Goal: Information Seeking & Learning: Learn about a topic

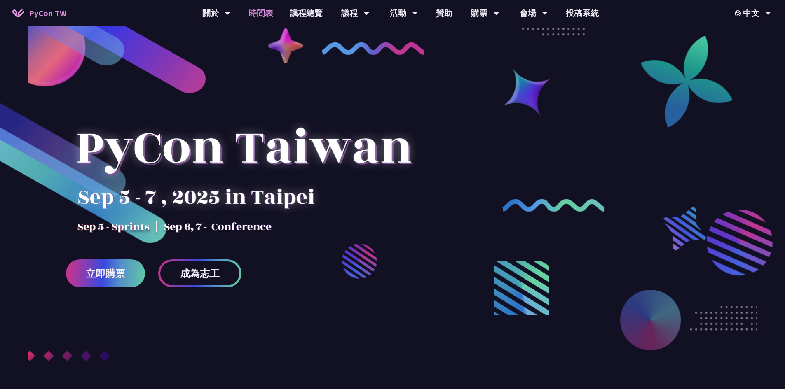
click at [265, 15] on link "時間表" at bounding box center [260, 13] width 41 height 26
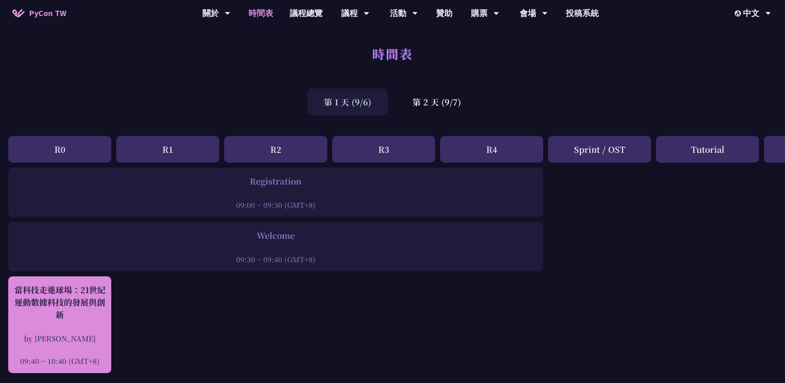
click at [74, 332] on div "當科技走進球場：21世紀運動數據科技的發展與創新 by 林滿新 09:40 ~ 10:40 (GMT+8)" at bounding box center [59, 325] width 95 height 82
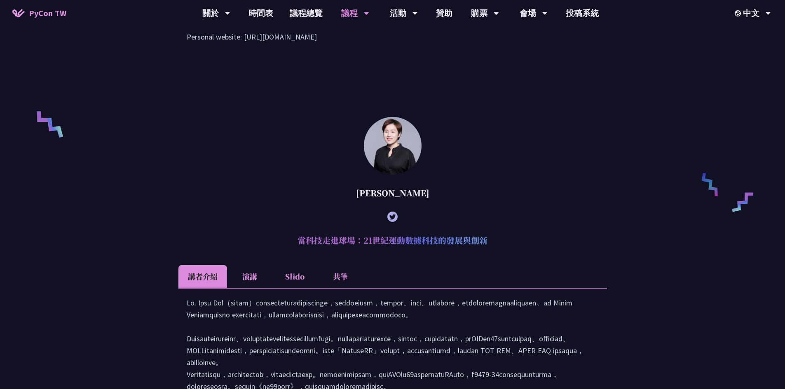
scroll to position [515, 0]
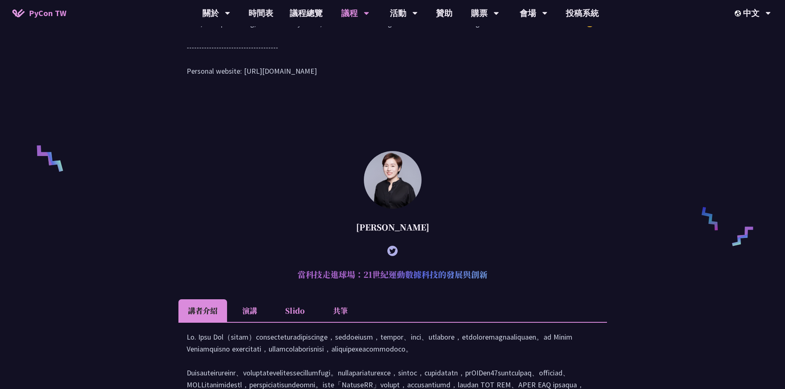
click at [241, 322] on li "演講" at bounding box center [249, 311] width 45 height 23
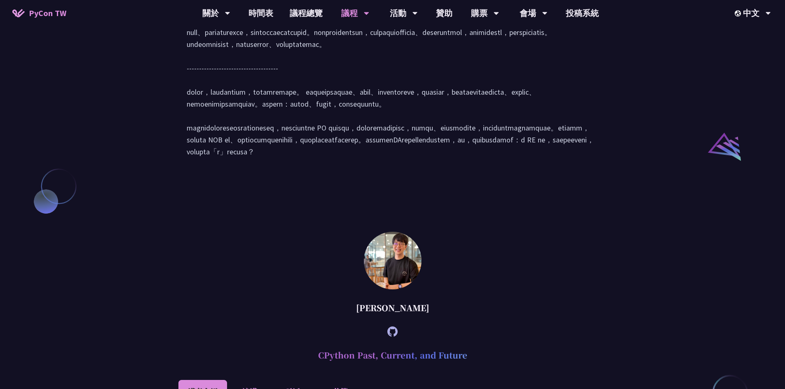
scroll to position [680, 0]
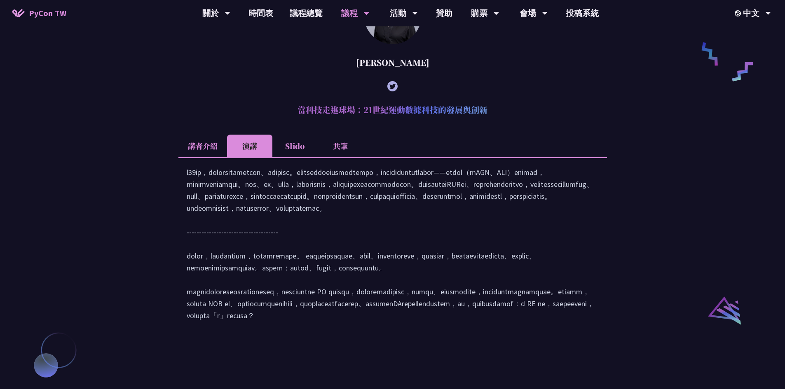
click at [285, 155] on li "Slido" at bounding box center [294, 146] width 45 height 23
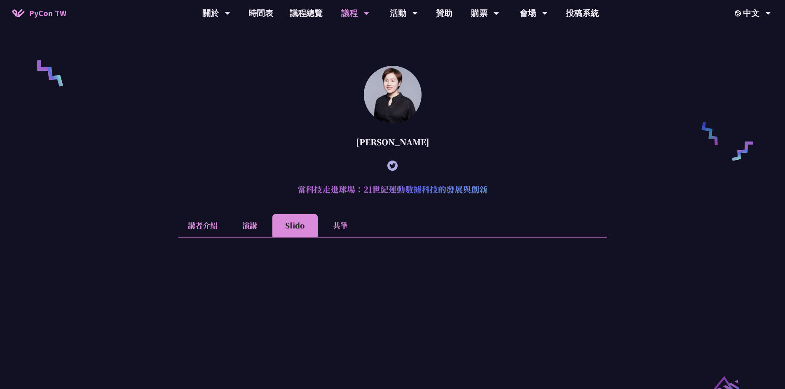
scroll to position [598, 0]
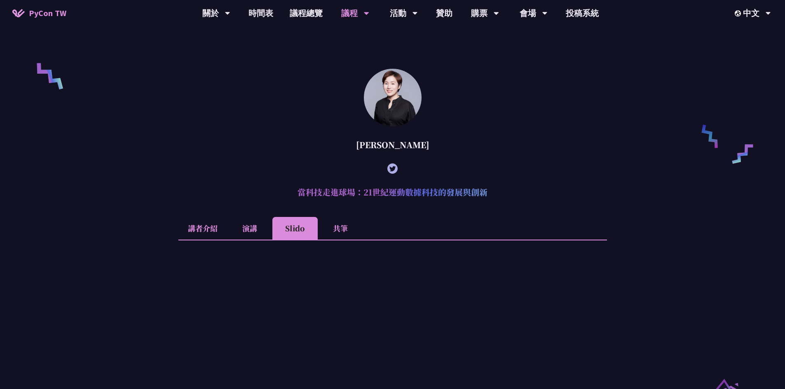
click at [347, 234] on li "共筆" at bounding box center [340, 228] width 45 height 23
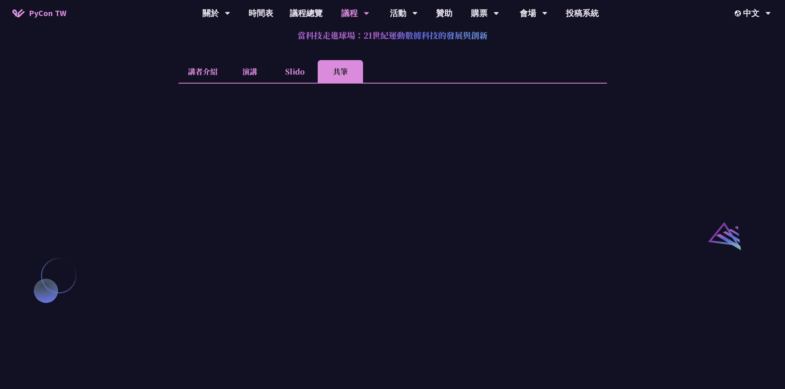
scroll to position [763, 0]
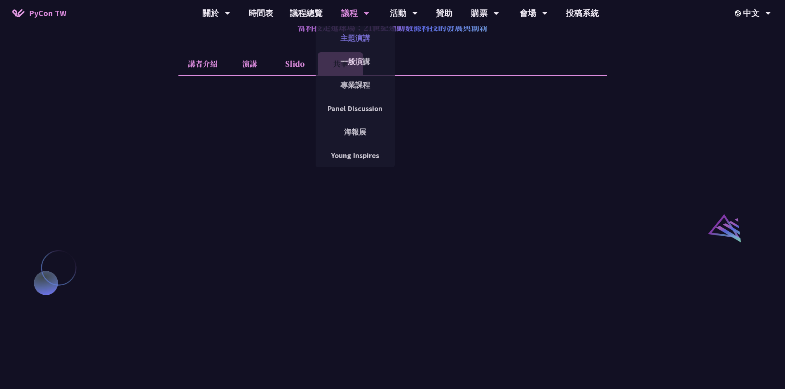
click at [369, 37] on link "主題演講" at bounding box center [355, 37] width 79 height 19
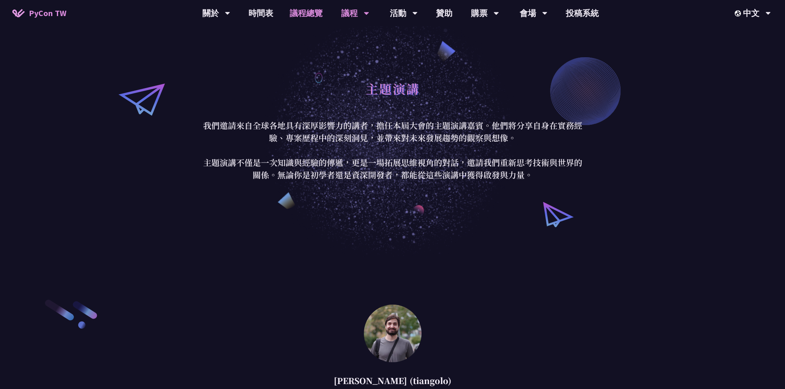
click at [309, 14] on link "議程總覽" at bounding box center [305, 13] width 49 height 26
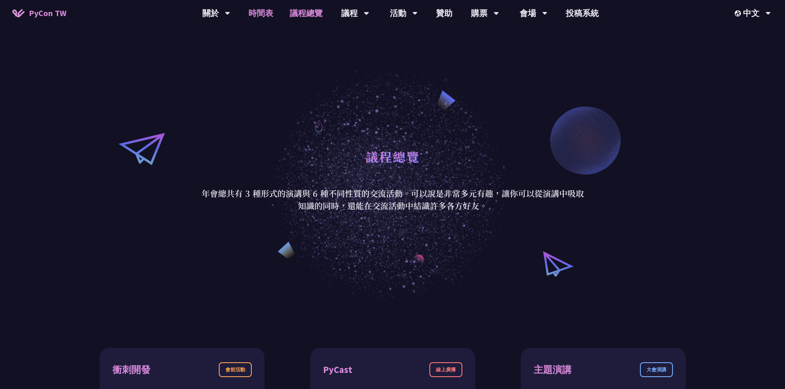
click at [269, 10] on link "時間表" at bounding box center [260, 13] width 41 height 26
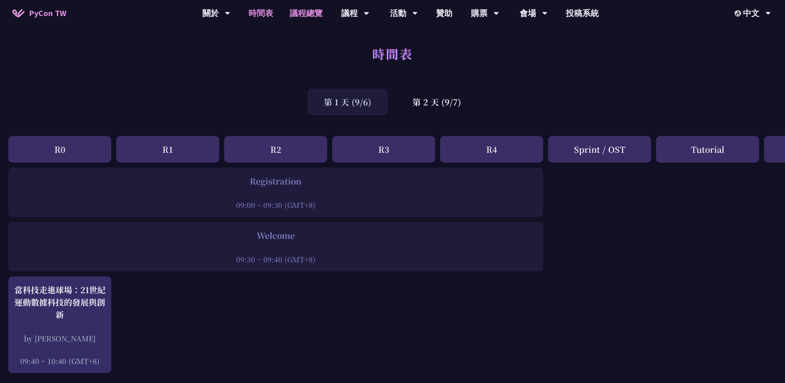
click at [307, 15] on link "議程總覽" at bounding box center [305, 13] width 49 height 26
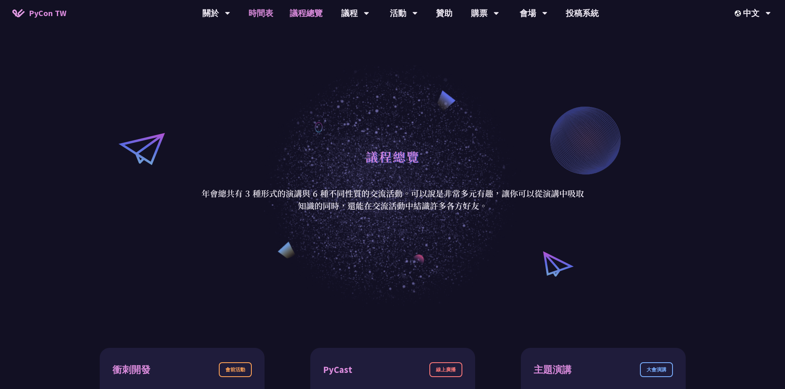
click at [269, 15] on link "時間表" at bounding box center [260, 13] width 41 height 26
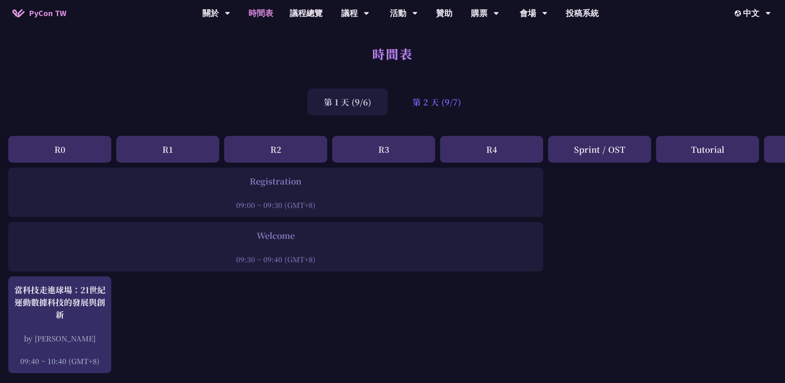
click at [440, 107] on div "第 2 天 (9/7)" at bounding box center [437, 102] width 82 height 27
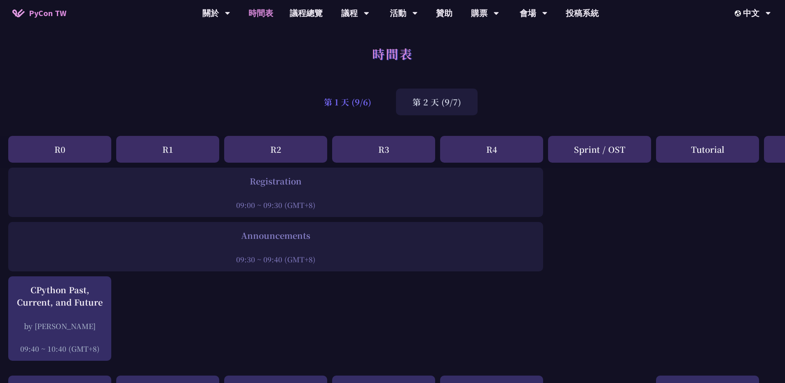
click at [349, 95] on div "第 1 天 (9/6)" at bounding box center [347, 102] width 80 height 27
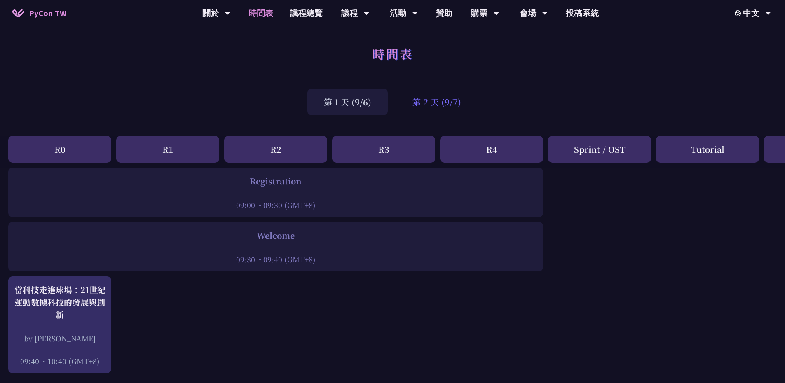
click at [445, 102] on div "第 2 天 (9/7)" at bounding box center [437, 102] width 82 height 27
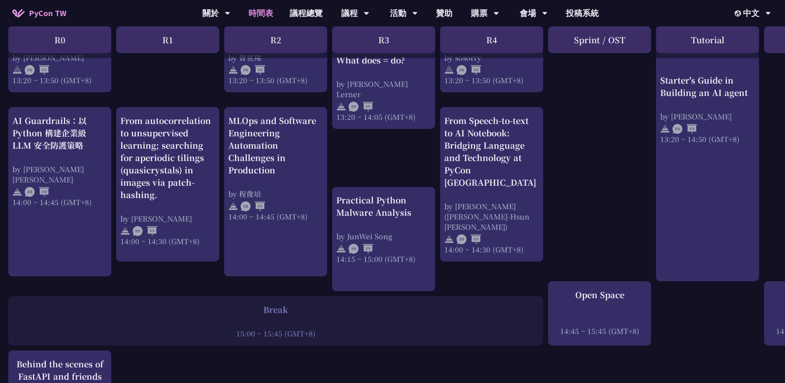
scroll to position [783, 0]
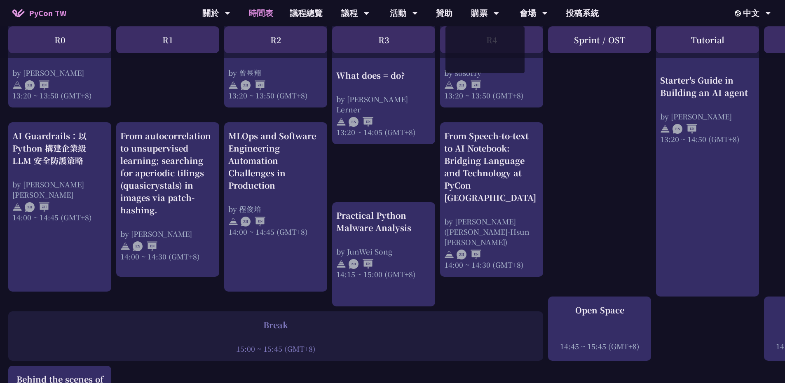
click at [602, 174] on div "print("Hello World")，然後呢？ by 高見龍 10:50 ~ 11:35 (GMT+8) What does = do? by Reuve…" at bounding box center [437, 25] width 875 height 1281
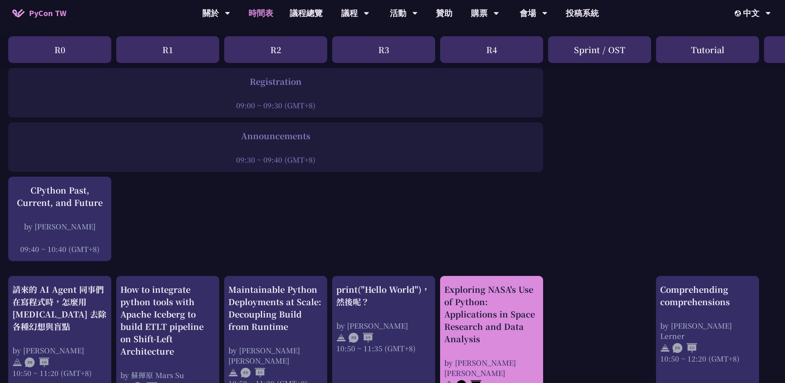
scroll to position [41, 0]
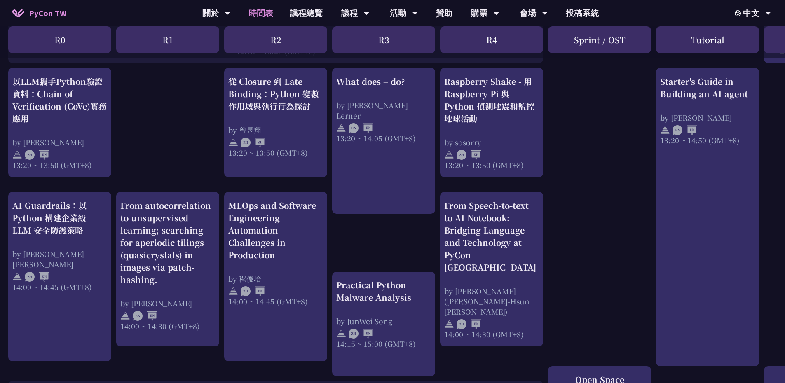
scroll to position [701, 0]
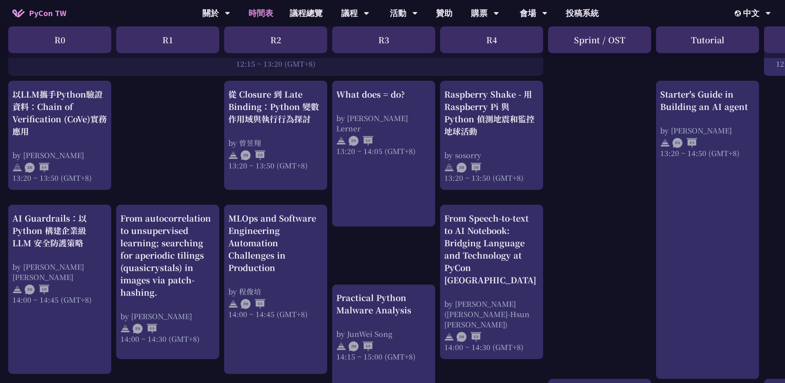
click at [173, 138] on div "print("Hello World")，然後呢？ by 高見龍 10:50 ~ 11:35 (GMT+8) What does = do? by Reuve…" at bounding box center [437, 107] width 875 height 1281
click at [182, 133] on div "print("Hello World")，然後呢？ by 高見龍 10:50 ~ 11:35 (GMT+8) What does = do? by Reuve…" at bounding box center [437, 107] width 875 height 1281
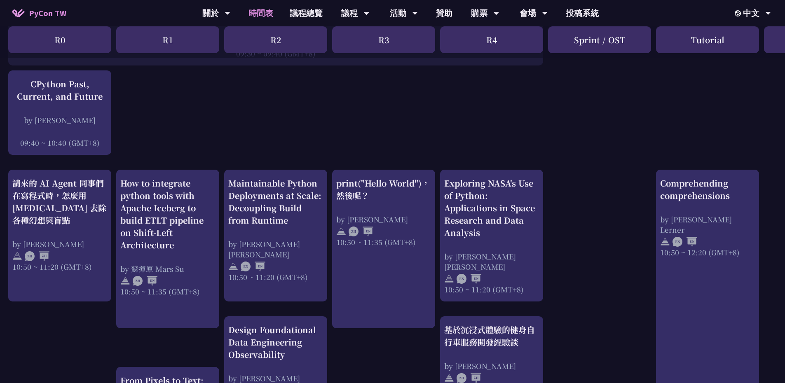
scroll to position [0, 0]
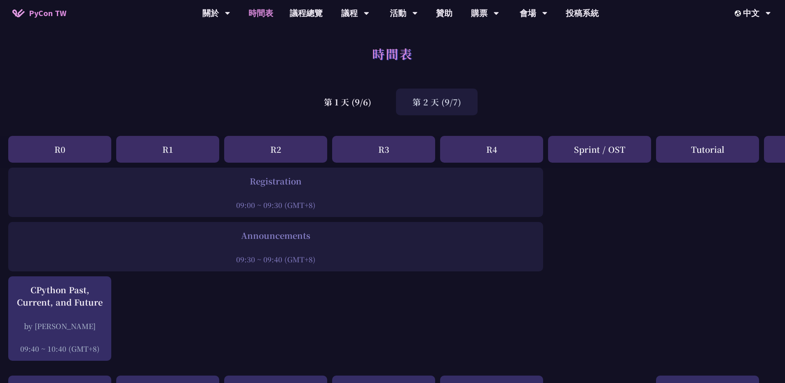
click at [227, 93] on div "第 1 天 (9/6) 第 2 天 (9/7)" at bounding box center [392, 101] width 785 height 35
drag, startPoint x: 576, startPoint y: 61, endPoint x: 683, endPoint y: 9, distance: 118.9
click at [582, 59] on div "時間表" at bounding box center [392, 62] width 785 height 43
drag, startPoint x: 688, startPoint y: 82, endPoint x: 693, endPoint y: 66, distance: 16.5
click at [689, 78] on div "時間表" at bounding box center [392, 62] width 785 height 43
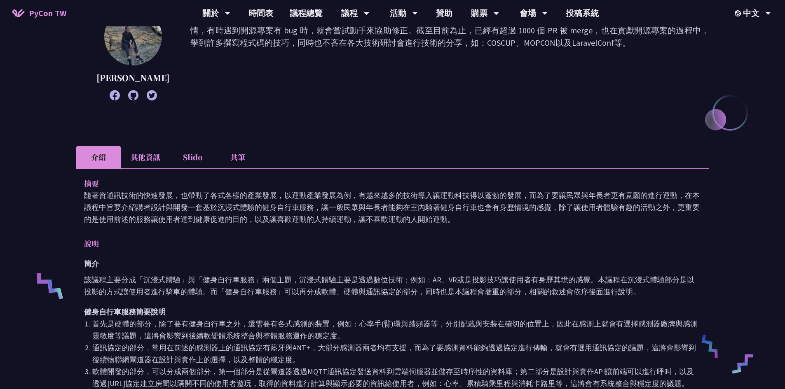
scroll to position [124, 0]
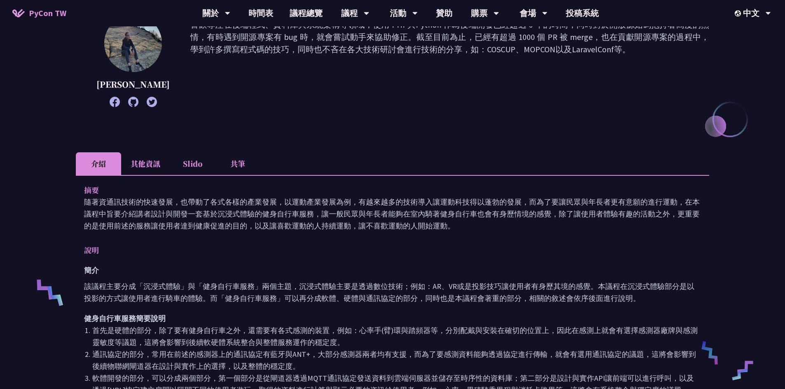
click at [141, 162] on li "其他資訊" at bounding box center [145, 163] width 49 height 23
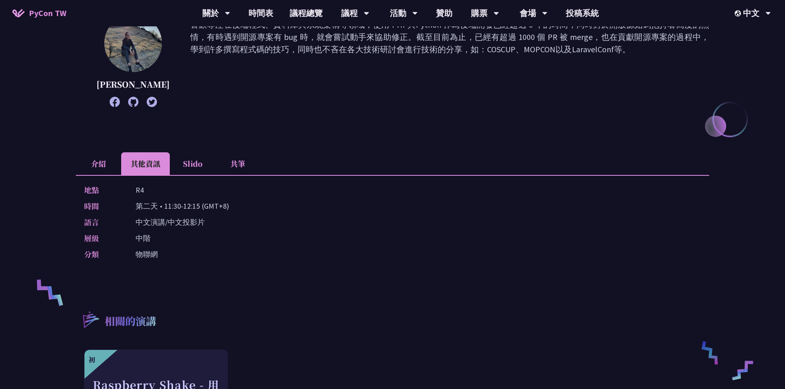
click at [189, 164] on li "Slido" at bounding box center [192, 163] width 45 height 23
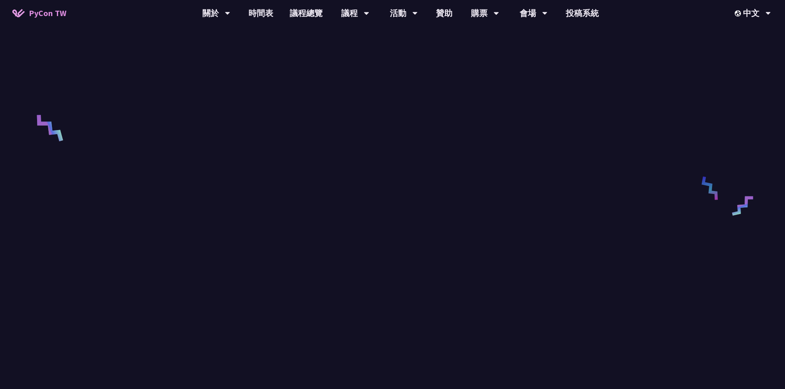
scroll to position [247, 0]
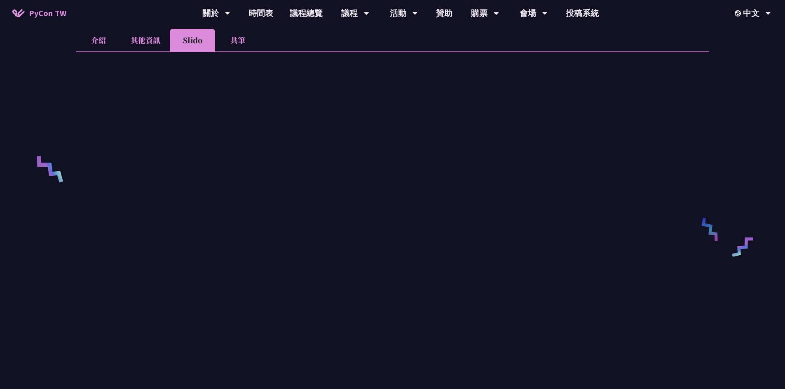
click at [236, 37] on li "共筆" at bounding box center [237, 40] width 45 height 23
click at [739, 143] on div "基於沉浸式體驗的健身自行車服務開發經驗談 Peter 喜歡專注在後端程式、資料庫與系統架構等領域，使用 PHP與Python 作為後端開發已經超過 6 年的時…" at bounding box center [392, 224] width 785 height 942
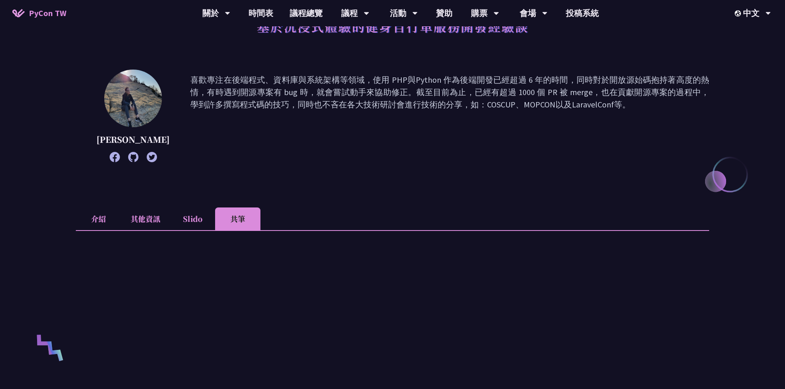
scroll to position [41, 0]
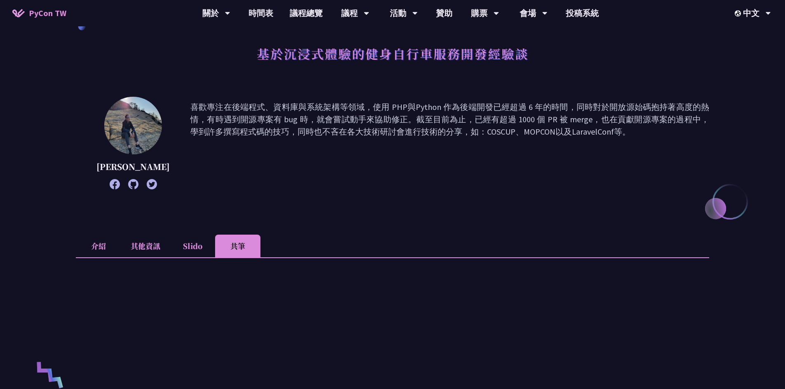
click at [280, 176] on p "喜歡專注在後端程式、資料庫與系統架構等領域，使用 PHP與Python 作為後端開發已經超過 6 年的時間，同時對於開放源始碼抱持著高度的熱情，有時遇到開源專…" at bounding box center [449, 143] width 519 height 84
click at [477, 206] on div "Peter 喜歡專注在後端程式、資料庫與系統架構等領域，使用 PHP與Python 作為後端開發已經超過 6 年的時間，同時對於開放源始碼抱持著高度的熱情，有…" at bounding box center [392, 155] width 633 height 117
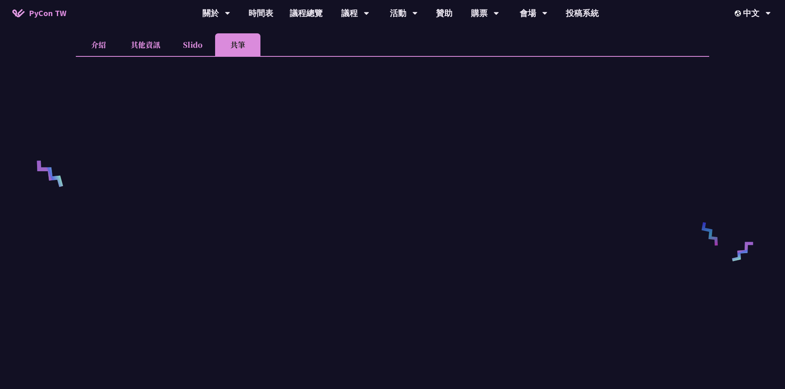
scroll to position [247, 0]
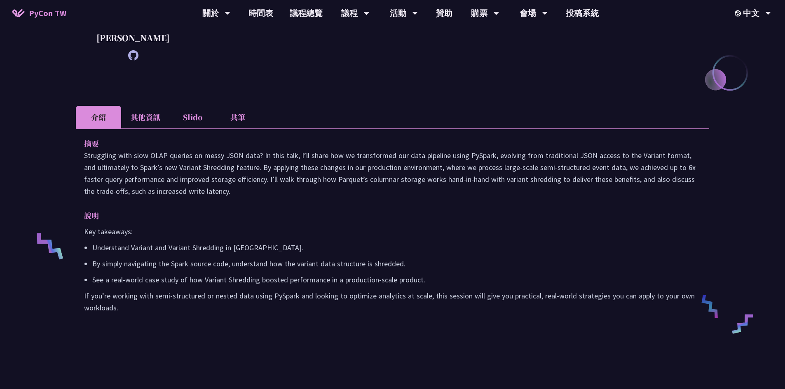
scroll to position [124, 0]
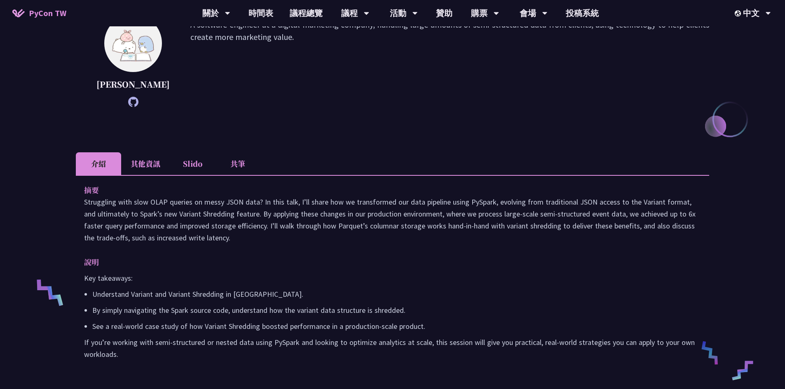
click at [144, 175] on li "其他資訊" at bounding box center [145, 163] width 49 height 23
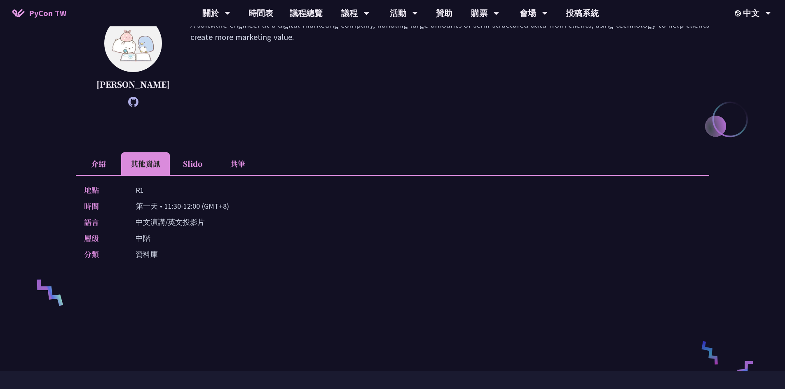
click at [194, 175] on li "Slido" at bounding box center [192, 163] width 45 height 23
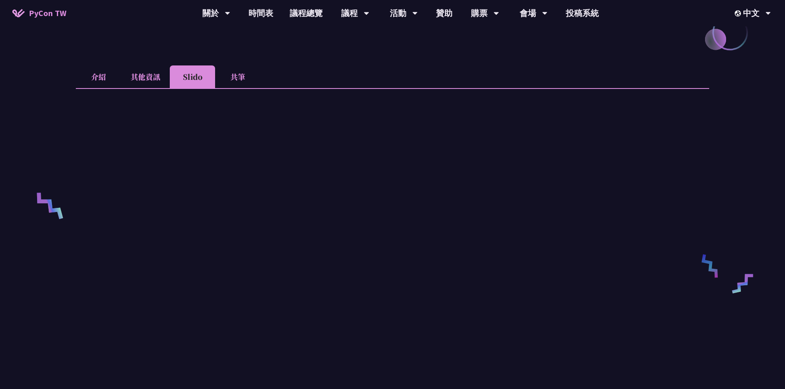
scroll to position [206, 0]
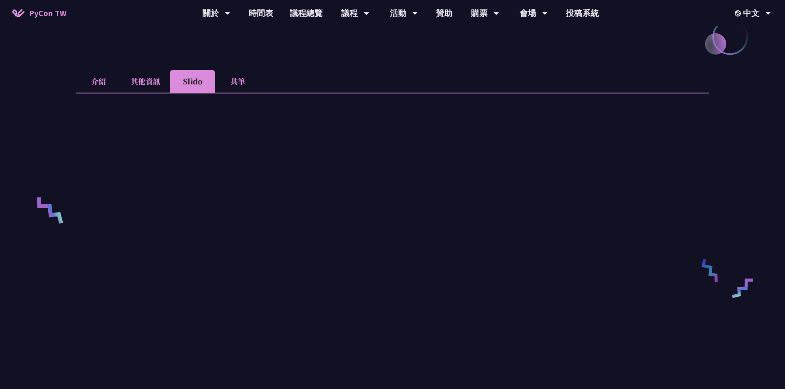
click at [239, 91] on li "共筆" at bounding box center [237, 81] width 45 height 23
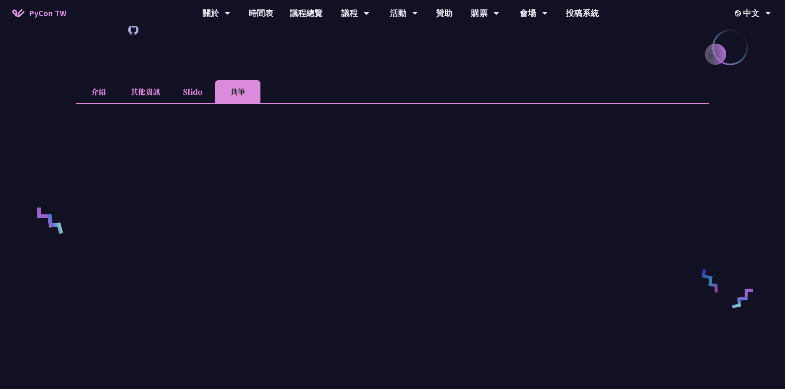
scroll to position [247, 0]
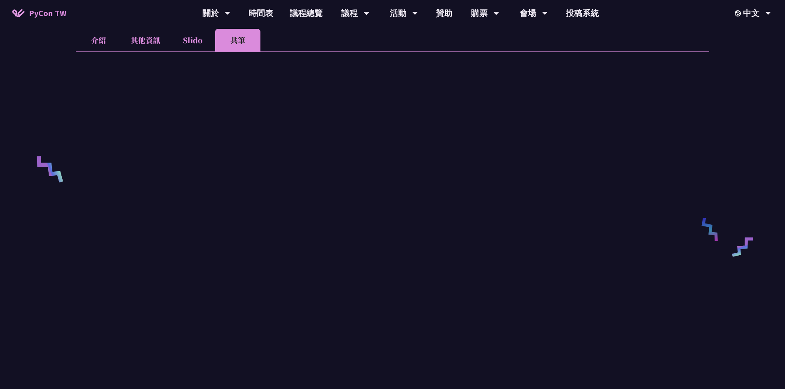
click at [319, 42] on ul "介紹 其他資訊 Slido 共筆" at bounding box center [392, 40] width 633 height 23
click at [187, 50] on li "Slido" at bounding box center [192, 40] width 45 height 23
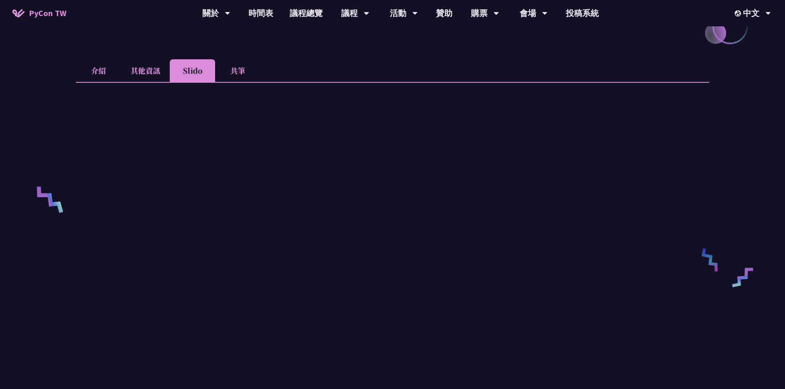
scroll to position [165, 0]
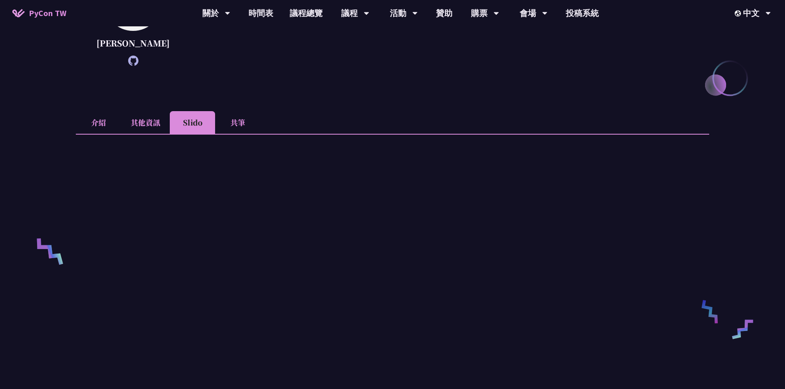
click at [145, 134] on li "其他資訊" at bounding box center [145, 122] width 49 height 23
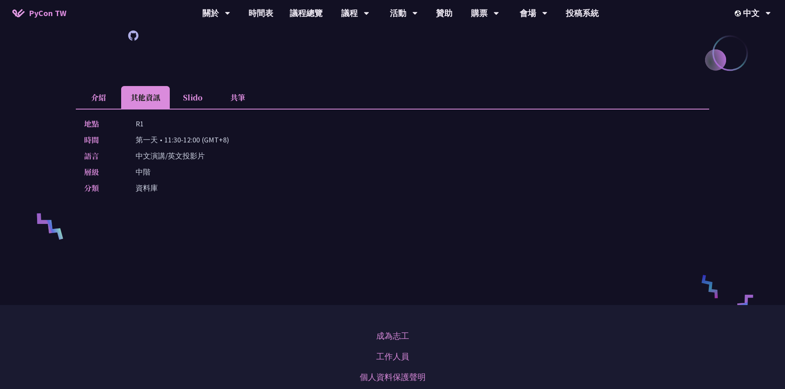
scroll to position [247, 0]
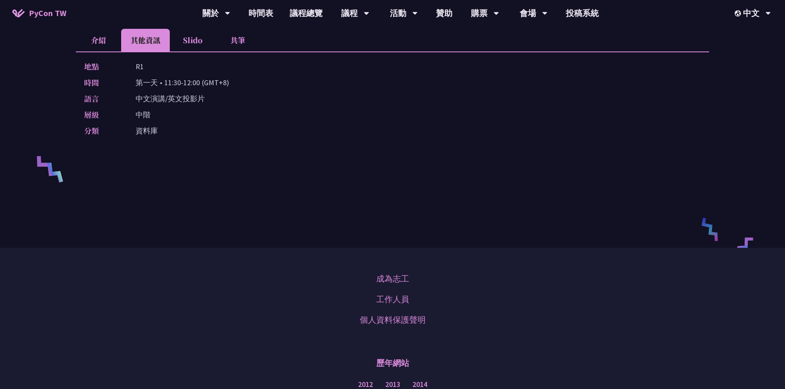
click at [103, 52] on li "介紹" at bounding box center [98, 40] width 45 height 23
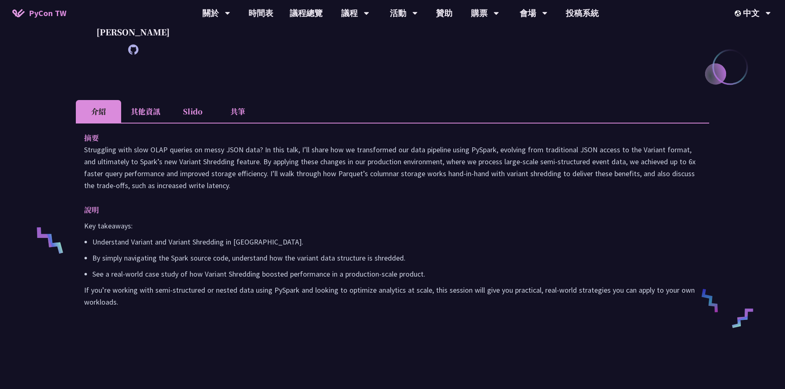
scroll to position [124, 0]
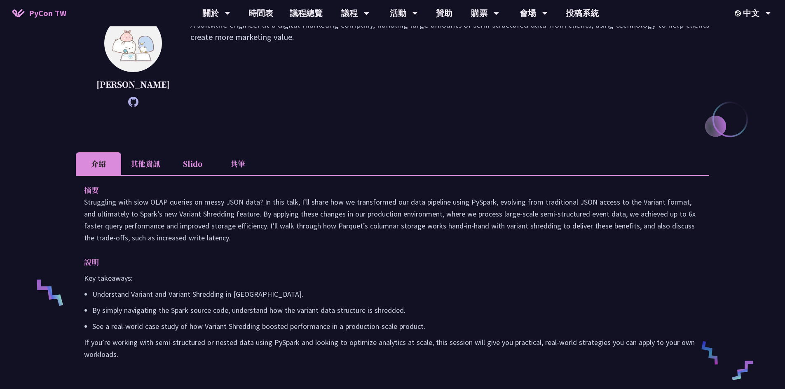
drag, startPoint x: 187, startPoint y: 174, endPoint x: 199, endPoint y: 180, distance: 12.7
click at [187, 174] on li "Slido" at bounding box center [192, 163] width 45 height 23
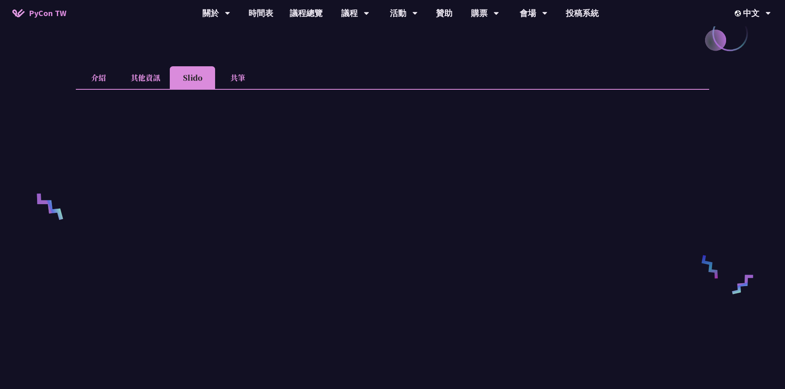
scroll to position [206, 0]
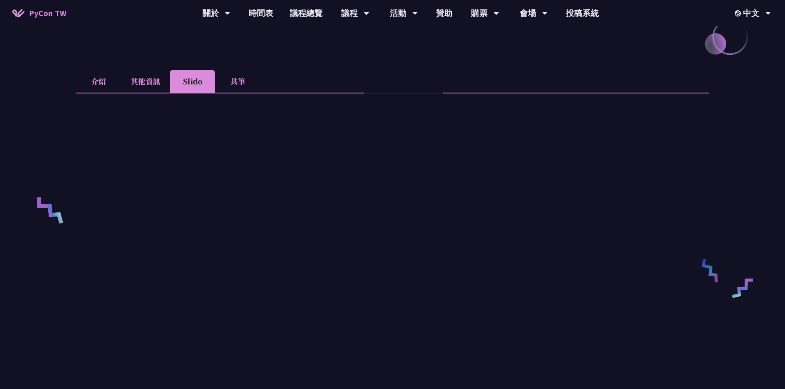
click at [235, 93] on li "共筆" at bounding box center [237, 81] width 45 height 23
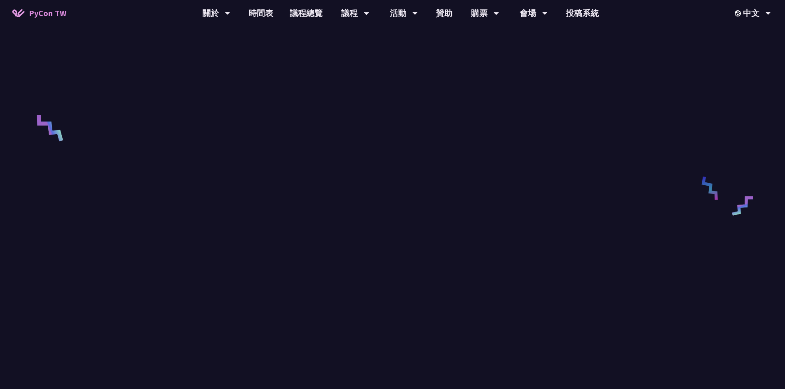
scroll to position [247, 0]
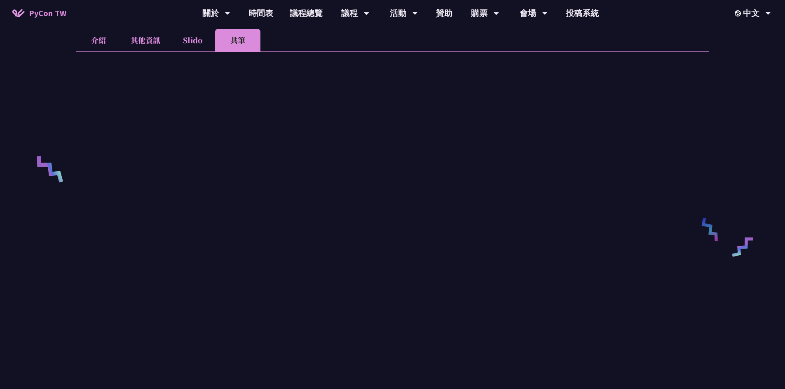
click at [412, 49] on ul "介紹 其他資訊 Slido 共筆" at bounding box center [392, 40] width 633 height 23
click at [98, 51] on li "介紹" at bounding box center [98, 40] width 45 height 23
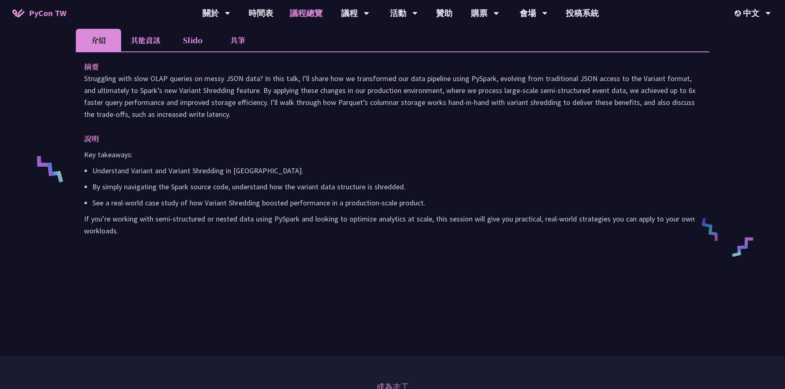
click at [306, 12] on link "議程總覽" at bounding box center [305, 13] width 49 height 26
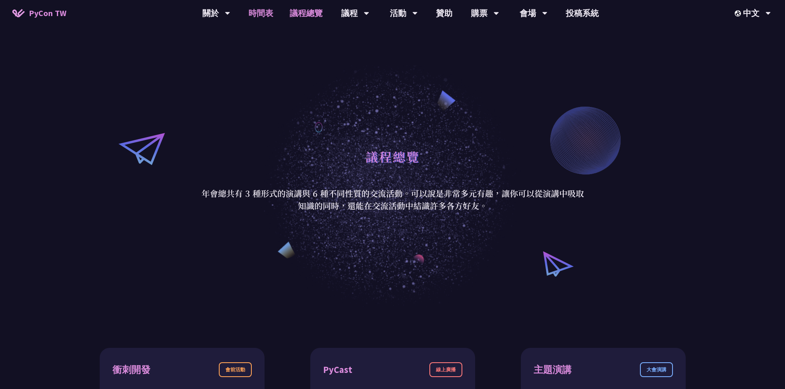
click at [265, 14] on link "時間表" at bounding box center [260, 13] width 41 height 26
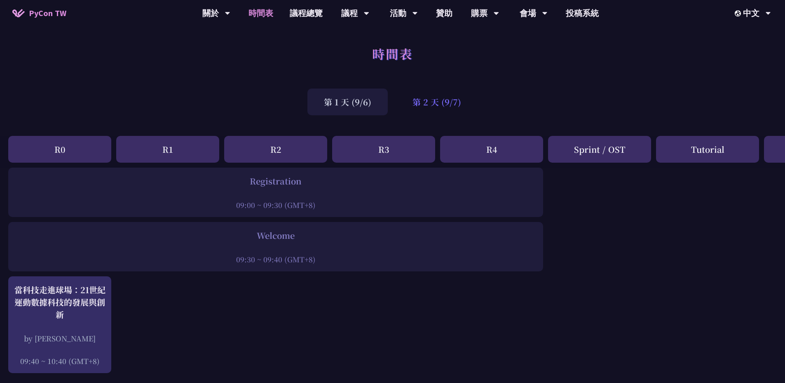
click at [432, 98] on div "第 2 天 (9/7)" at bounding box center [437, 102] width 82 height 27
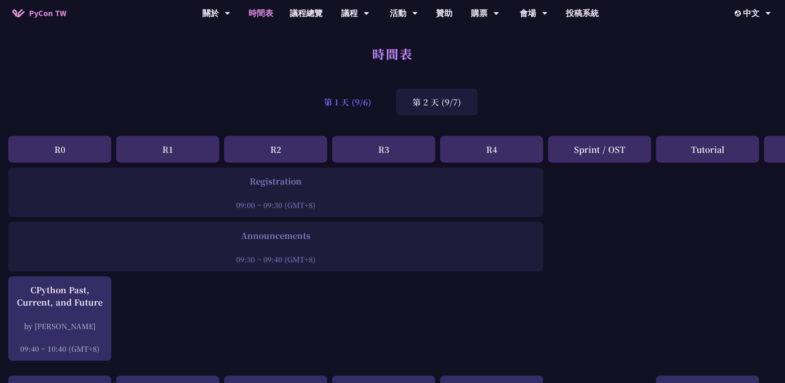
click at [333, 106] on div "第 1 天 (9/6)" at bounding box center [347, 102] width 80 height 27
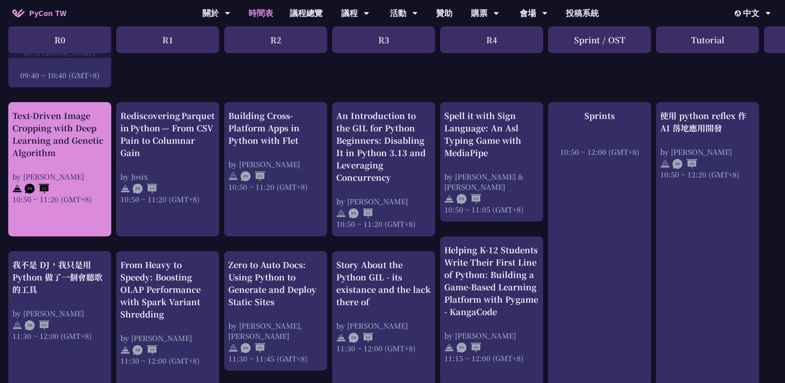
scroll to position [288, 0]
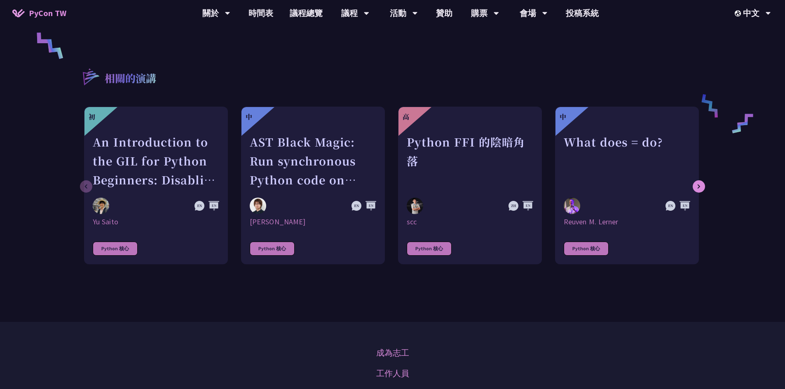
scroll to position [165, 0]
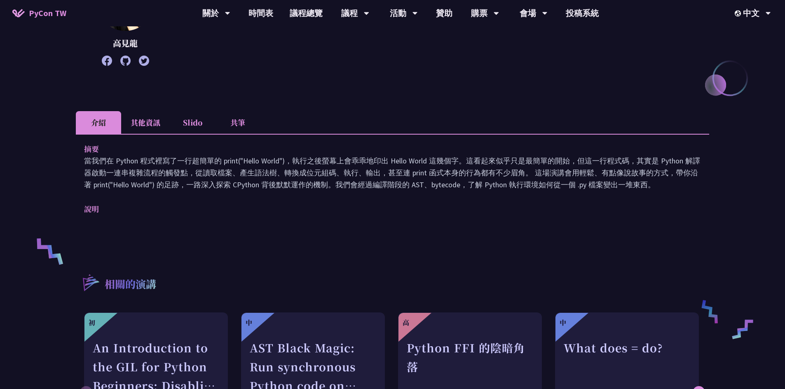
click at [92, 210] on p "說明" at bounding box center [384, 209] width 600 height 12
click at [207, 187] on p "當我們在 Python 程式裡寫了一行超簡單的 print("Hello World")，執行之後螢幕上會乖乖地印出 Hello World 這幾個字。這看起…" at bounding box center [392, 173] width 617 height 36
click at [160, 121] on li "其他資訊" at bounding box center [145, 122] width 49 height 23
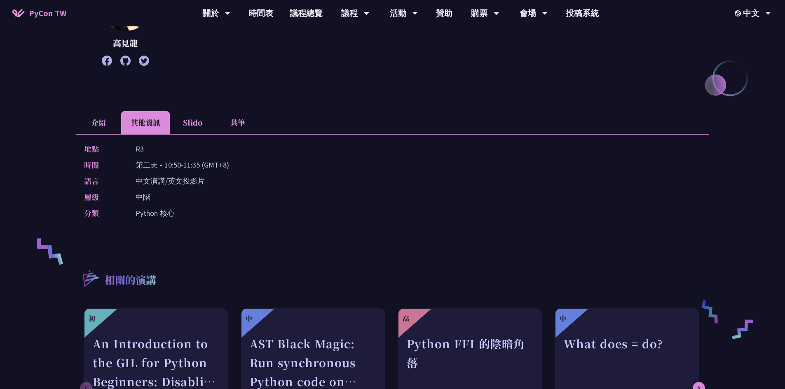
click at [176, 188] on div "地點 R3 時間 [DEMOGRAPHIC_DATA] • 10:50-11:35 (GMT+8) 語言 中文演講/英文投影片 層級 中階 分類 Python…" at bounding box center [392, 183] width 633 height 98
click at [194, 108] on div "print("Hello World")，然後呢？ 高見龍 網站程式開發者 / 講師 / 遊戲宅 / 漫畫宅，喜愛非主流的新玩具，著有《為你自己學 Pytho…" at bounding box center [392, 179] width 633 height 607
click at [194, 121] on li "Slido" at bounding box center [192, 122] width 45 height 23
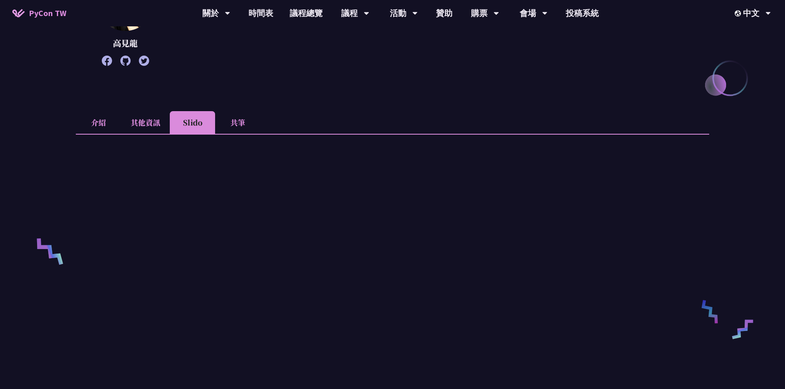
click at [241, 126] on li "共筆" at bounding box center [237, 122] width 45 height 23
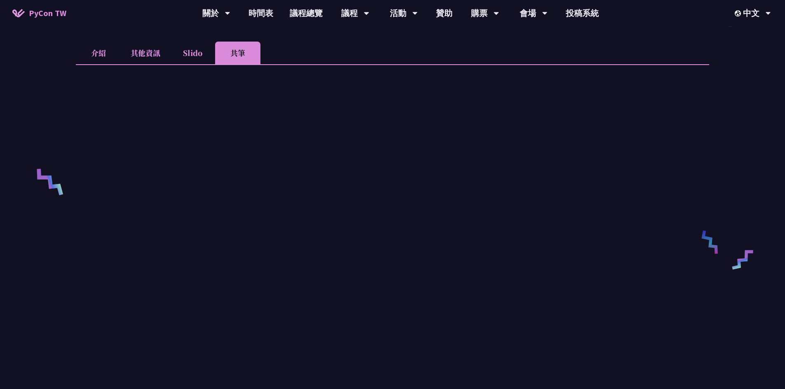
scroll to position [288, 0]
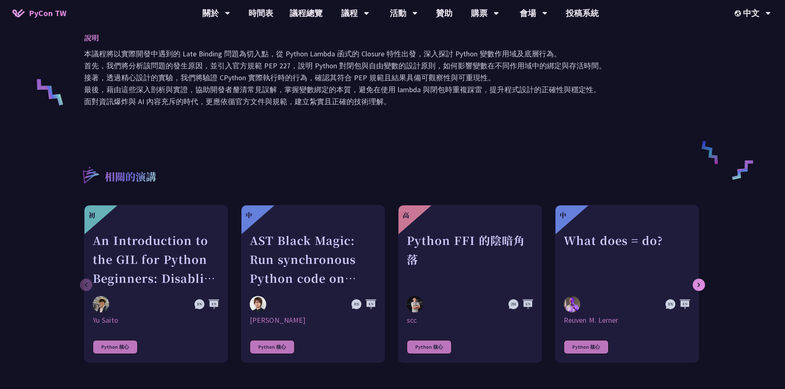
scroll to position [206, 0]
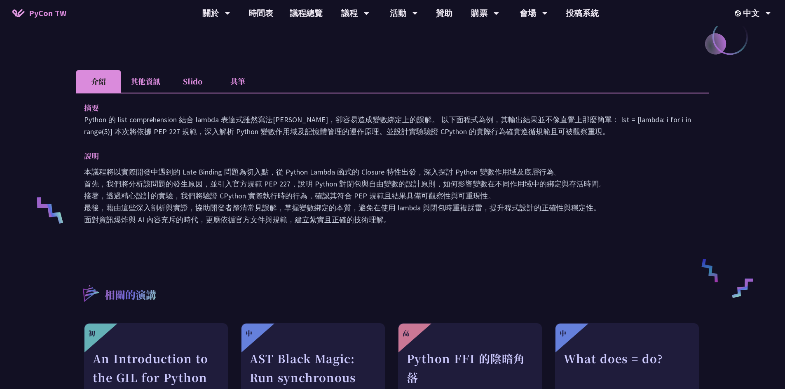
click at [148, 77] on li "其他資訊" at bounding box center [145, 81] width 49 height 23
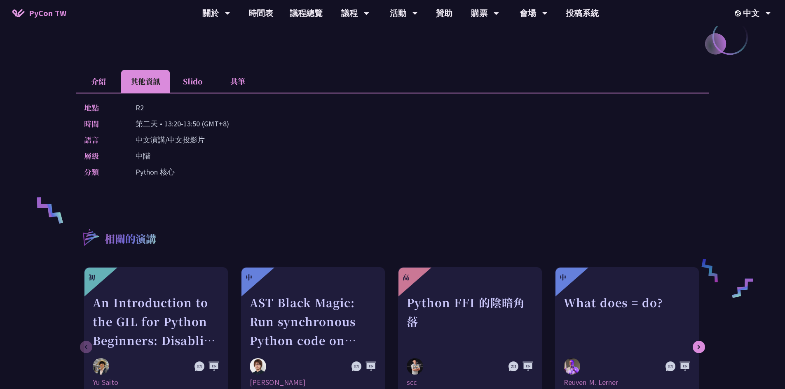
click at [240, 82] on li "共筆" at bounding box center [237, 81] width 45 height 23
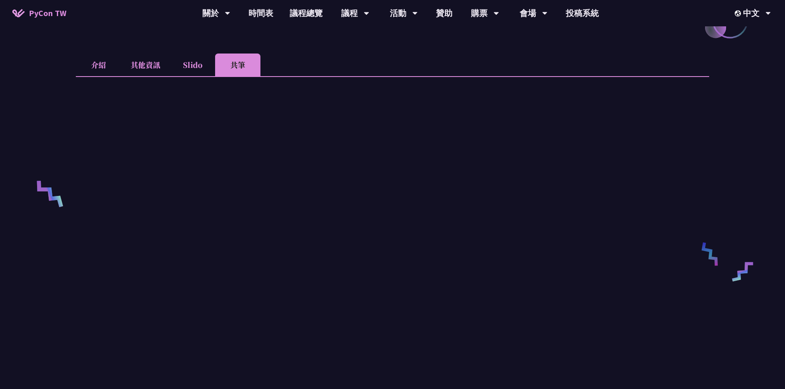
scroll to position [247, 0]
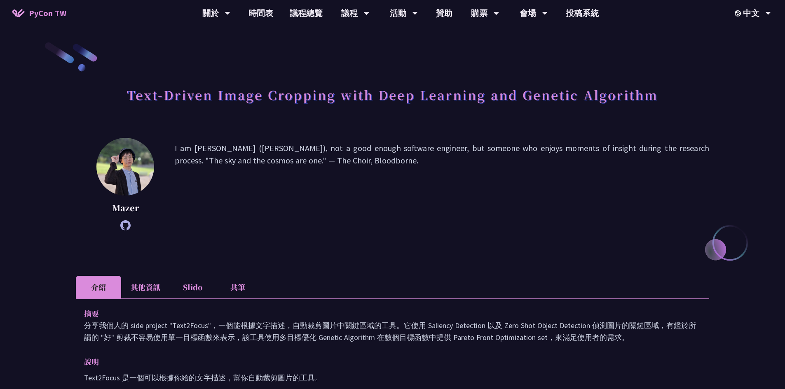
click at [147, 293] on li "其他資訊" at bounding box center [145, 287] width 49 height 23
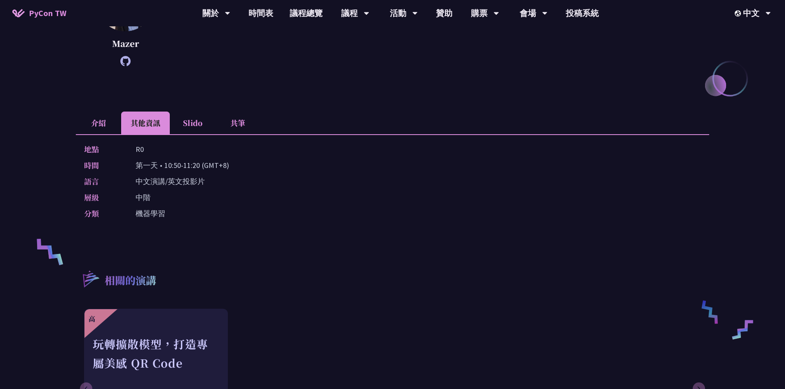
scroll to position [165, 0]
click at [194, 126] on li "Slido" at bounding box center [192, 122] width 45 height 23
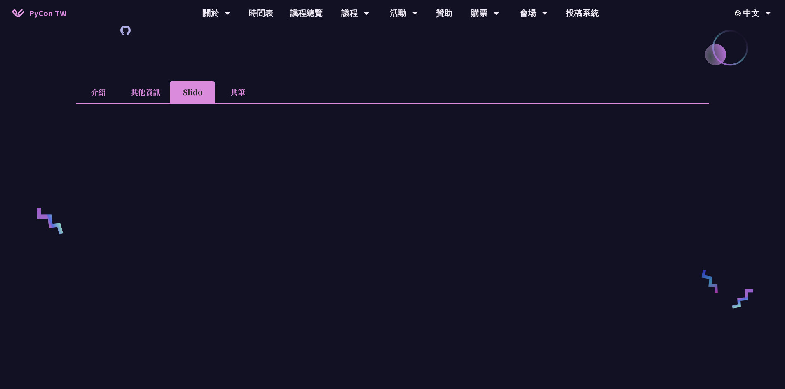
scroll to position [247, 0]
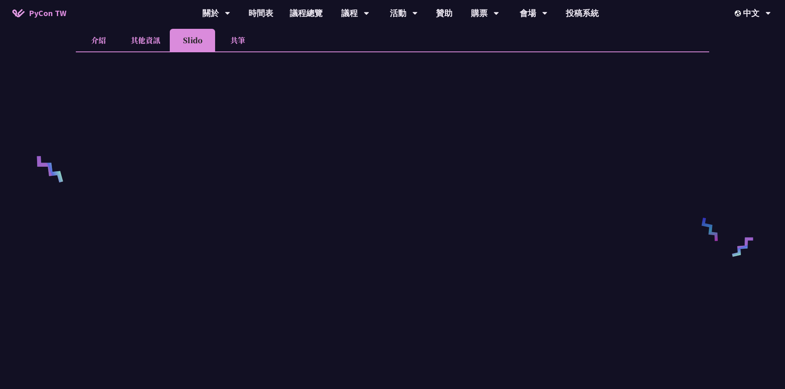
click at [188, 39] on li "Slido" at bounding box center [192, 40] width 45 height 23
drag, startPoint x: 138, startPoint y: 37, endPoint x: 147, endPoint y: 37, distance: 9.5
click at [138, 37] on li "其他資訊" at bounding box center [145, 40] width 49 height 23
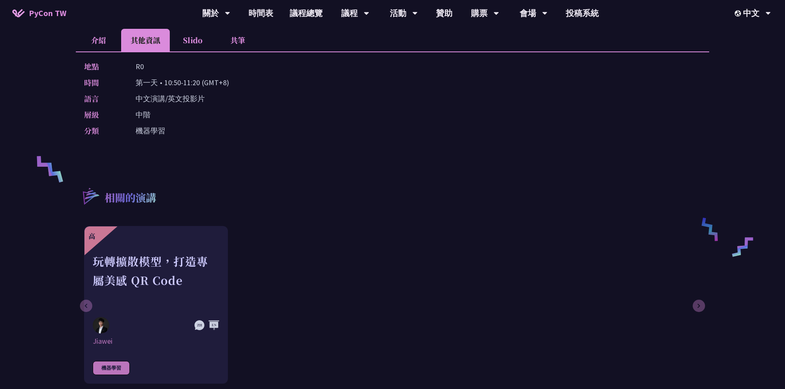
click at [187, 42] on li "Slido" at bounding box center [192, 40] width 45 height 23
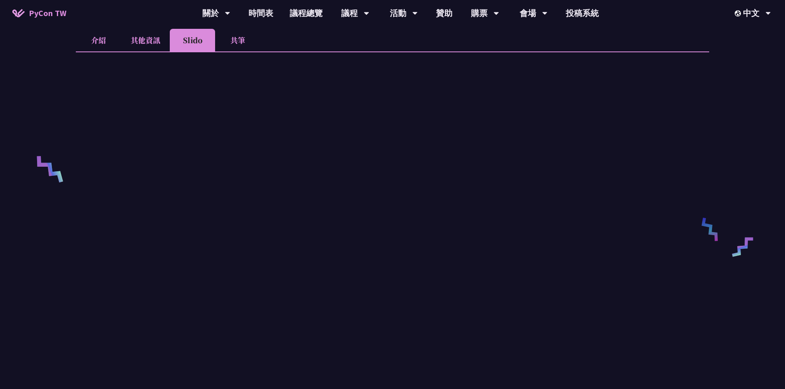
click at [242, 35] on li "共筆" at bounding box center [237, 40] width 45 height 23
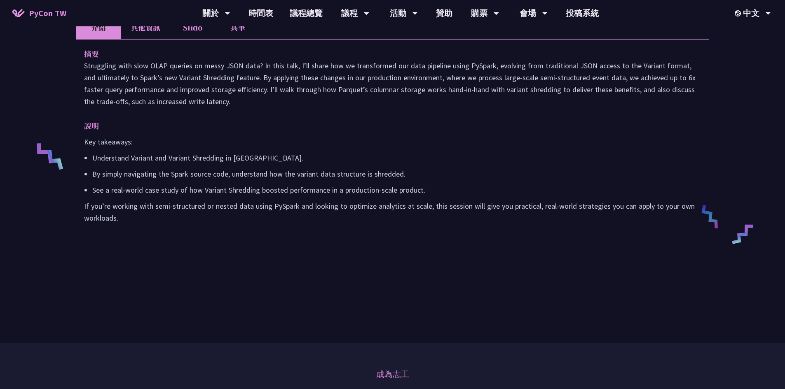
scroll to position [206, 0]
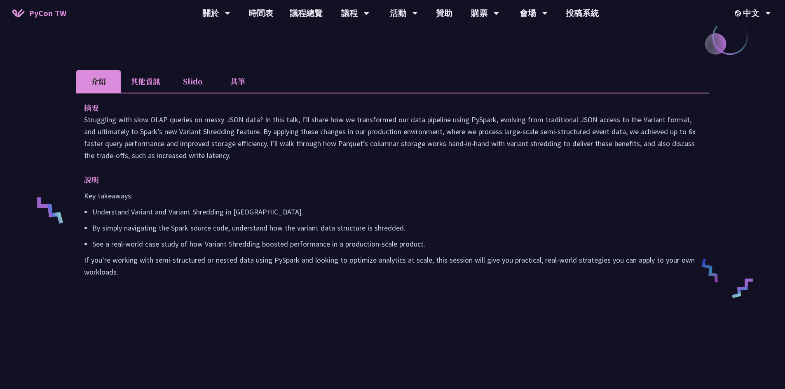
click at [194, 93] on li "Slido" at bounding box center [192, 81] width 45 height 23
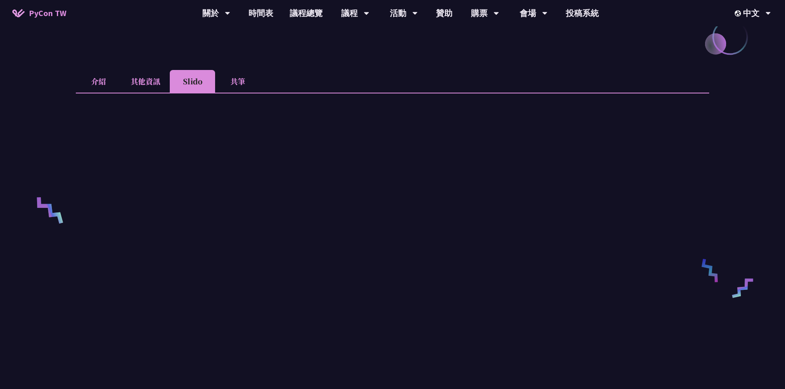
click at [240, 92] on li "共筆" at bounding box center [237, 81] width 45 height 23
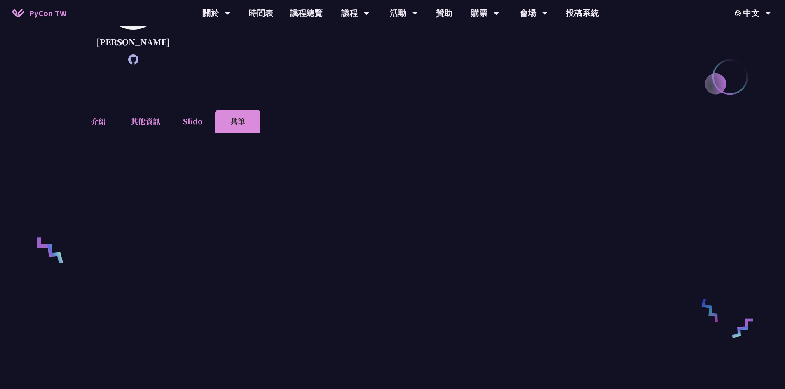
scroll to position [165, 0]
click at [198, 132] on li "Slido" at bounding box center [192, 122] width 45 height 23
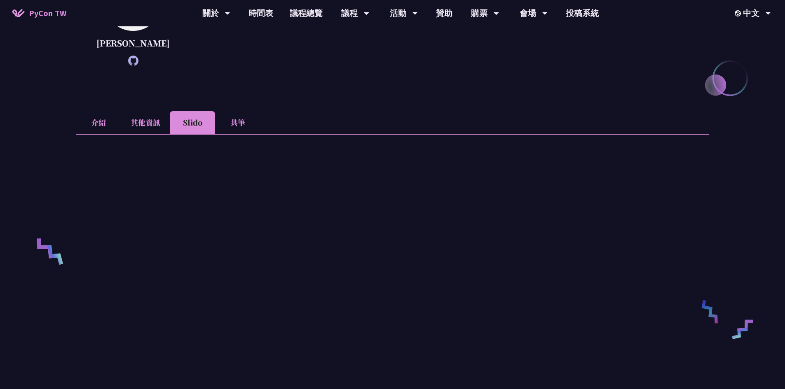
click at [157, 133] on li "其他資訊" at bounding box center [145, 122] width 49 height 23
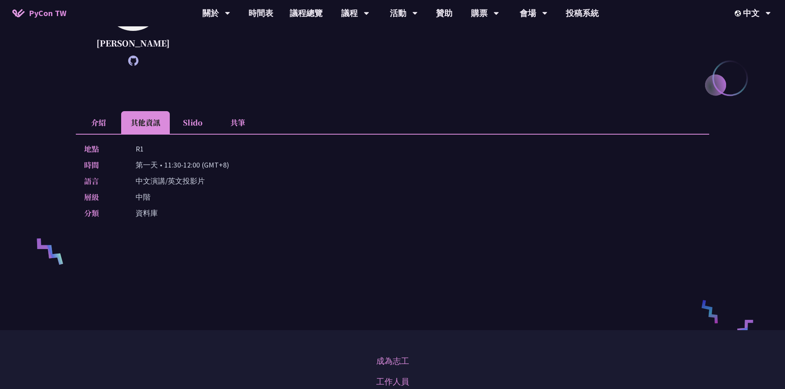
click at [93, 134] on li "介紹" at bounding box center [98, 122] width 45 height 23
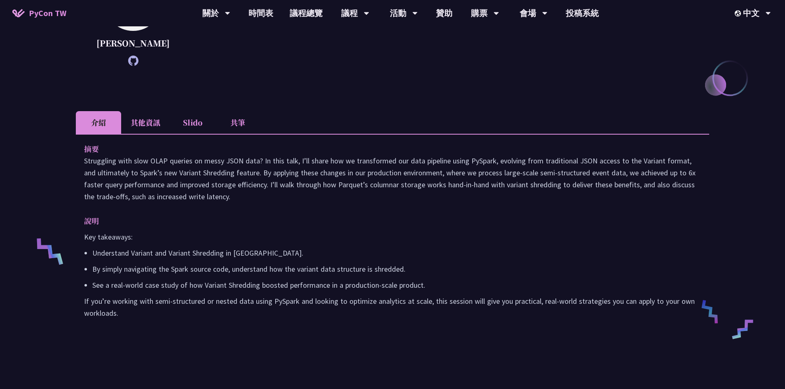
click at [151, 134] on li "其他資訊" at bounding box center [145, 122] width 49 height 23
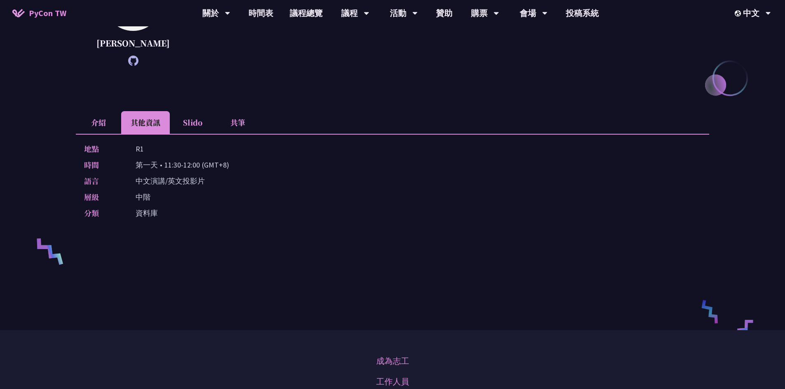
scroll to position [0, 0]
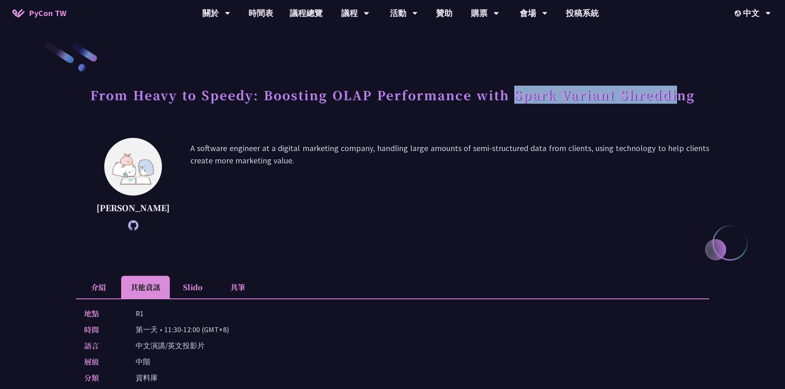
drag, startPoint x: 513, startPoint y: 98, endPoint x: 648, endPoint y: 113, distance: 136.0
click at [674, 96] on h1 "From Heavy to Speedy: Boosting OLAP Performance with Spark Variant Shredding" at bounding box center [392, 94] width 605 height 25
drag, startPoint x: 640, startPoint y: 115, endPoint x: 622, endPoint y: 109, distance: 18.9
click at [639, 115] on div "From Heavy to Speedy: Boosting OLAP Performance with Spark Variant Shredding" at bounding box center [392, 103] width 633 height 43
click at [573, 104] on h1 "From Heavy to Speedy: Boosting OLAP Performance with Spark Variant Shredding" at bounding box center [392, 94] width 605 height 25
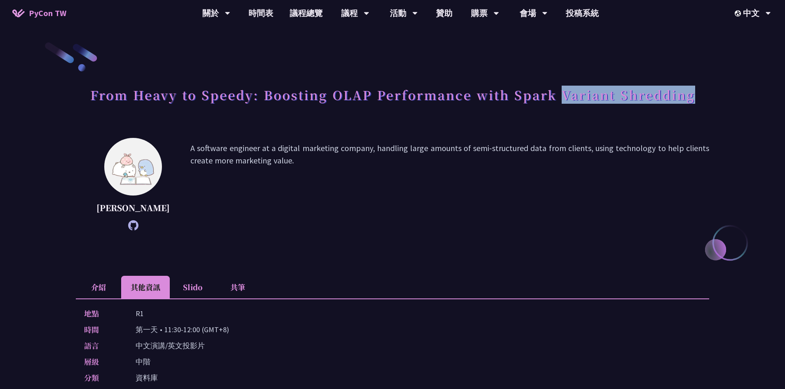
drag, startPoint x: 560, startPoint y: 97, endPoint x: 693, endPoint y: 97, distance: 133.1
click at [693, 97] on h1 "From Heavy to Speedy: Boosting OLAP Performance with Spark Variant Shredding" at bounding box center [392, 94] width 605 height 25
copy h1 "Variant Shredding"
click at [294, 227] on p "A software engineer at a digital marketing company, handling large amounts of s…" at bounding box center [449, 184] width 519 height 84
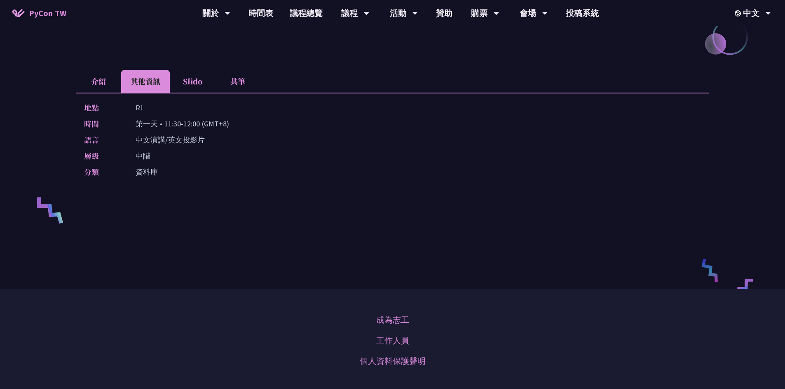
click at [105, 93] on li "介紹" at bounding box center [98, 81] width 45 height 23
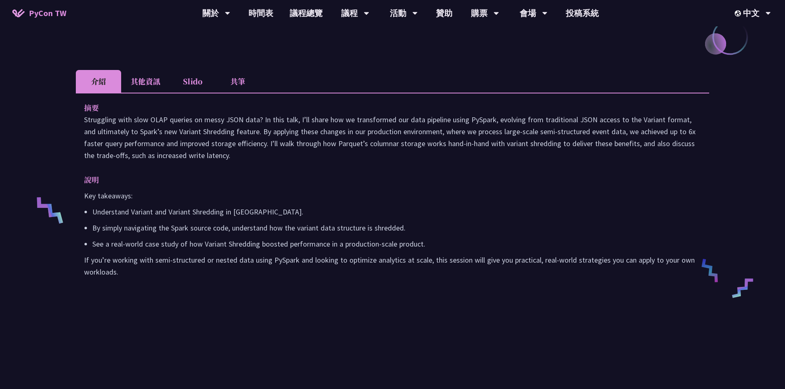
click at [149, 91] on li "其他資訊" at bounding box center [145, 81] width 49 height 23
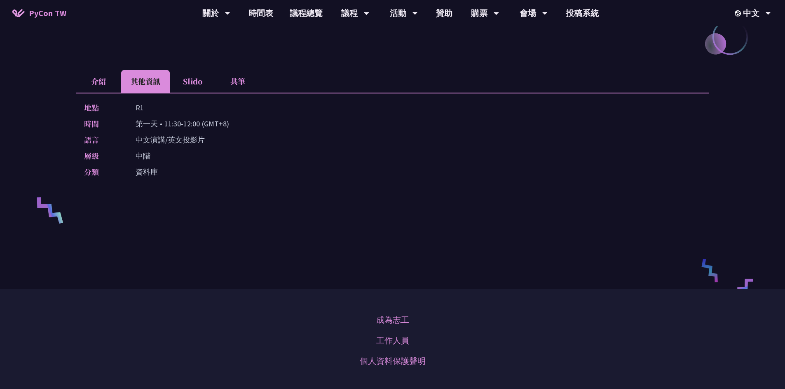
click at [189, 93] on li "Slido" at bounding box center [192, 81] width 45 height 23
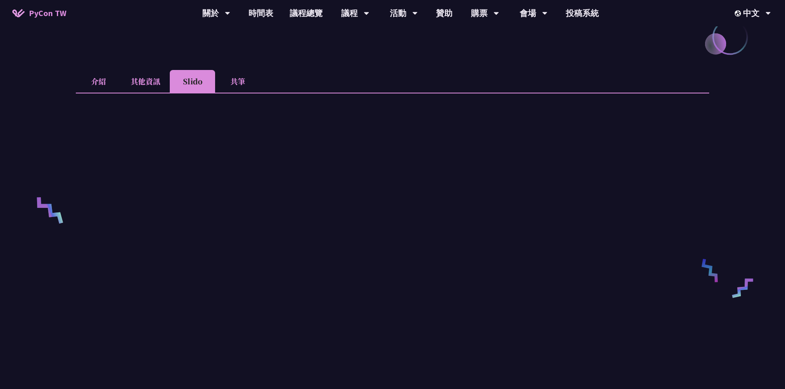
click at [242, 93] on li "共筆" at bounding box center [237, 81] width 45 height 23
click at [190, 91] on li "Slido" at bounding box center [192, 81] width 45 height 23
click at [155, 91] on li "其他資訊" at bounding box center [145, 81] width 49 height 23
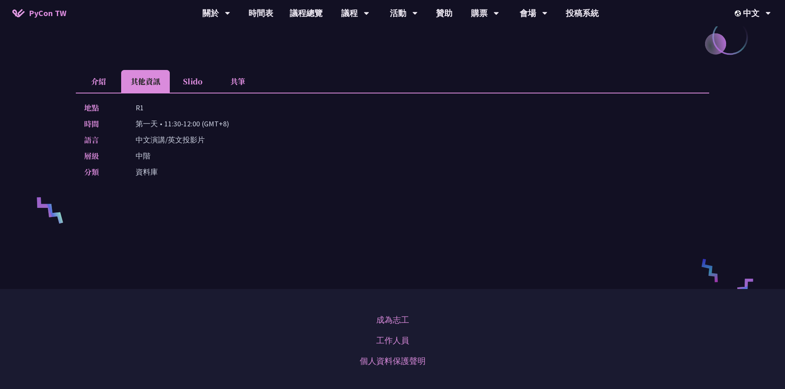
click at [191, 93] on li "Slido" at bounding box center [192, 81] width 45 height 23
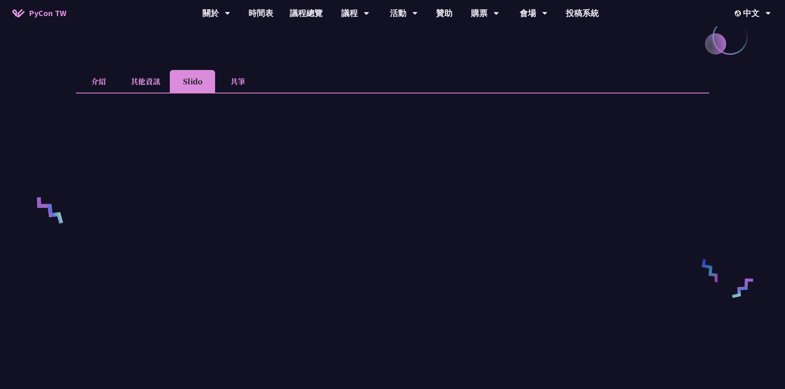
click at [236, 93] on li "共筆" at bounding box center [237, 81] width 45 height 23
click at [757, 198] on div "From Heavy to Speedy: Boosting OLAP Performance with Spark Variant Shredding We…" at bounding box center [392, 168] width 785 height 748
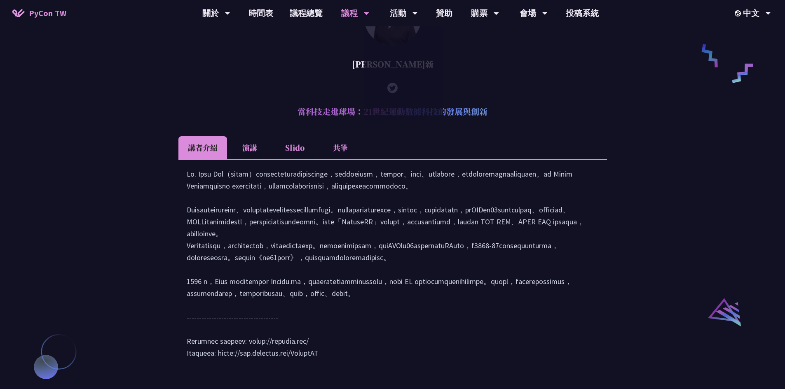
click at [341, 155] on li "共筆" at bounding box center [340, 147] width 45 height 23
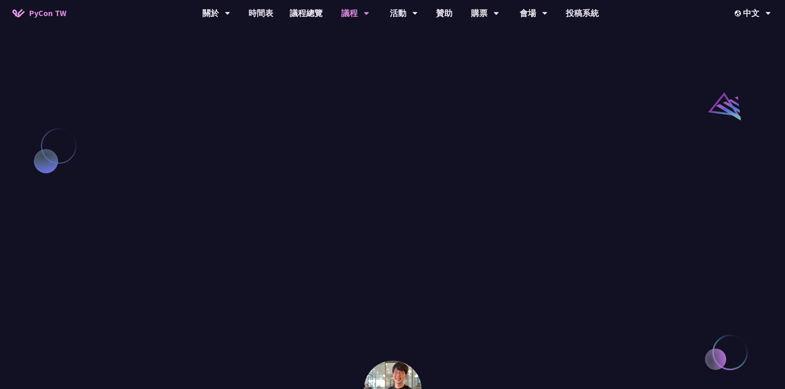
scroll to position [802, 0]
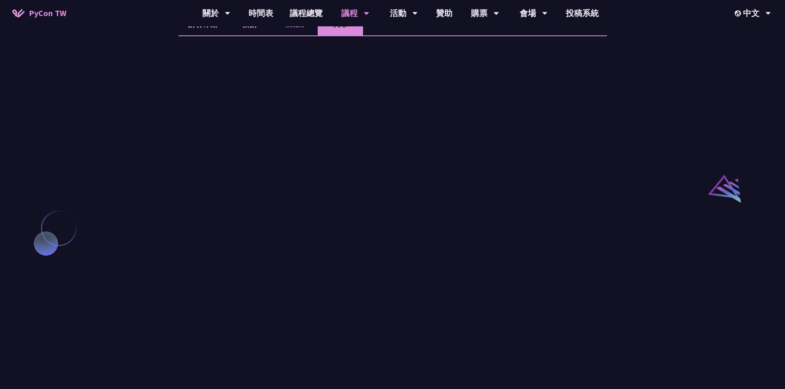
click at [292, 35] on li "Slido" at bounding box center [294, 24] width 45 height 23
click at [250, 35] on li "演講" at bounding box center [249, 24] width 45 height 23
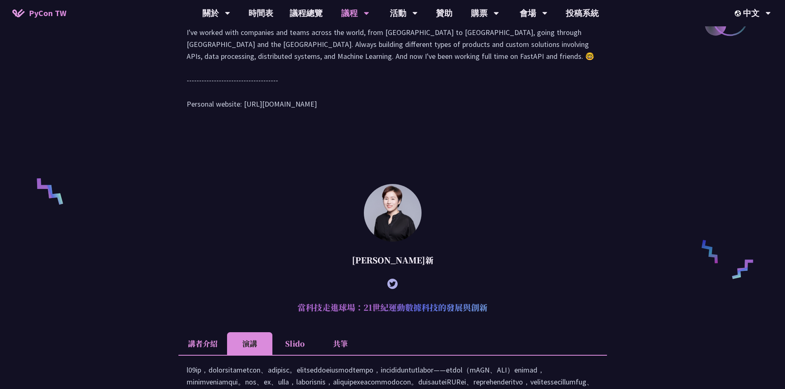
scroll to position [473, 0]
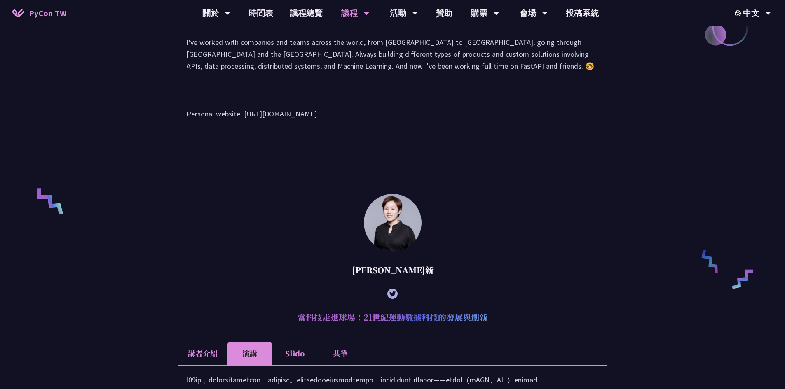
drag, startPoint x: 244, startPoint y: 127, endPoint x: 315, endPoint y: 127, distance: 70.9
click at [315, 127] on div "Hey! 👋 I'm [PERSON_NAME] (tiangolo), the creator of FastAPI, Typer, SQLModel, A…" at bounding box center [393, 70] width 412 height 116
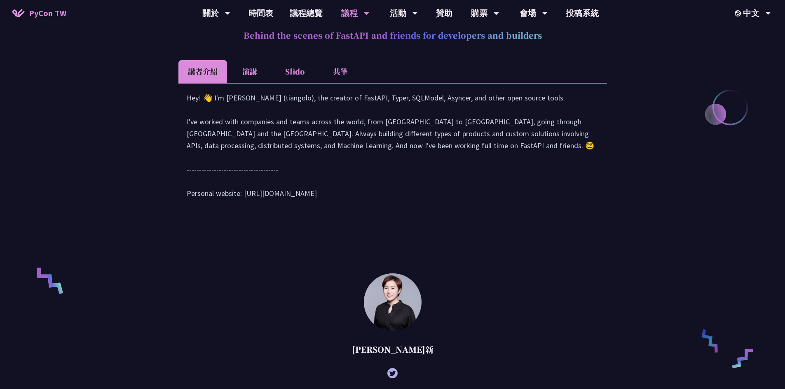
scroll to position [390, 0]
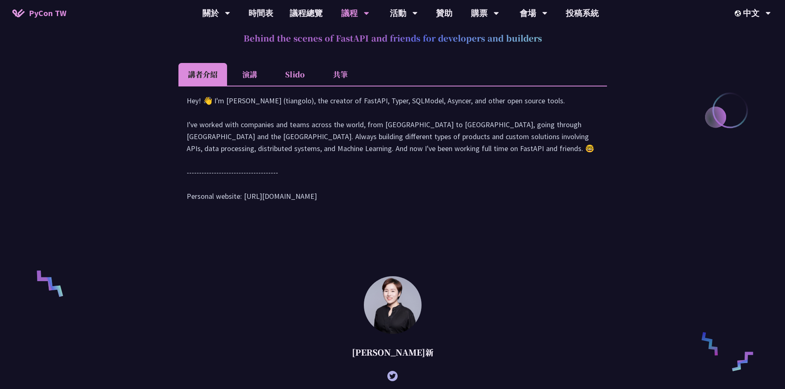
copy div "tps://[DOMAIN_NAME][URL]"
click at [377, 189] on div "Hey! 👋 I'm [PERSON_NAME] (tiangolo), the creator of FastAPI, Typer, SQLModel, A…" at bounding box center [393, 153] width 412 height 116
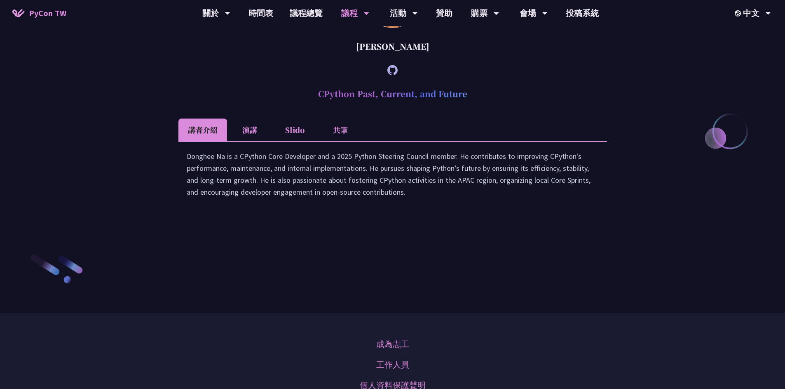
scroll to position [989, 0]
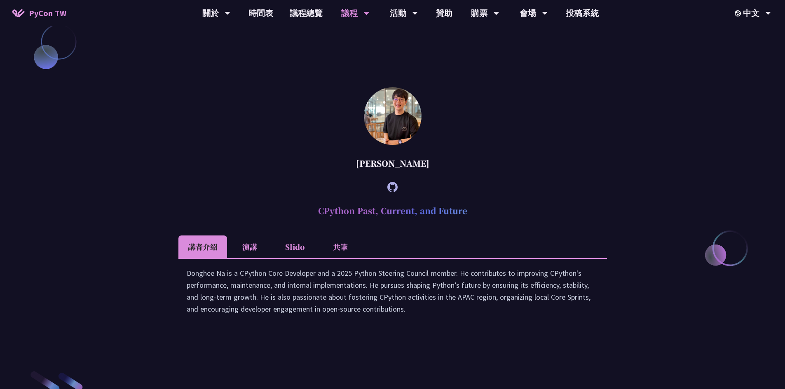
click at [346, 258] on li "共筆" at bounding box center [340, 247] width 45 height 23
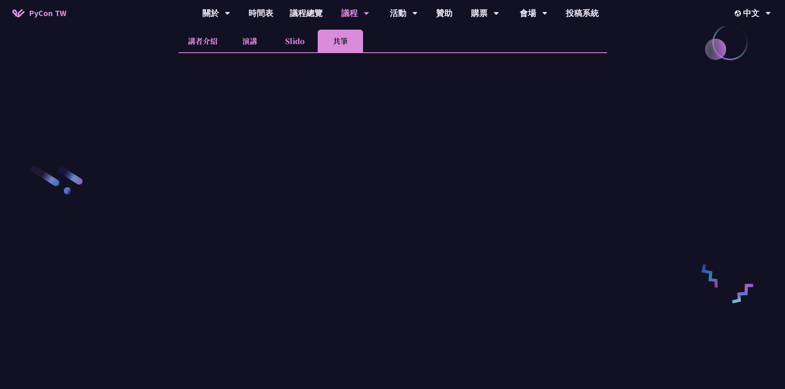
scroll to position [1071, 0]
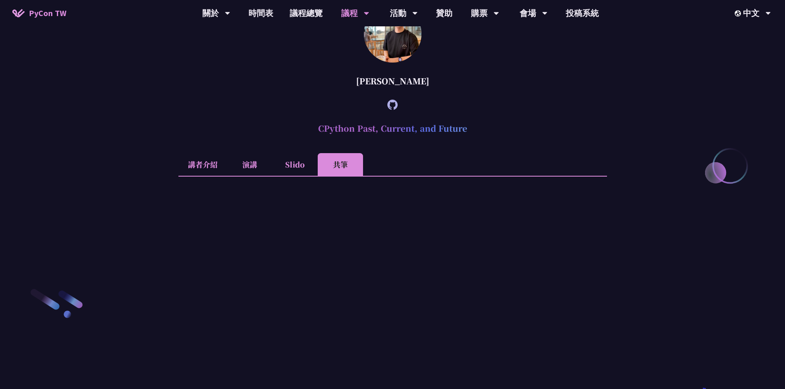
click at [199, 120] on article "[PERSON_NAME] CPython Past, Current, and Future 講者介紹 演講 Slido 共筆 Donghee Na is …" at bounding box center [392, 265] width 429 height 521
drag, startPoint x: 174, startPoint y: 163, endPoint x: 213, endPoint y: 43, distance: 125.5
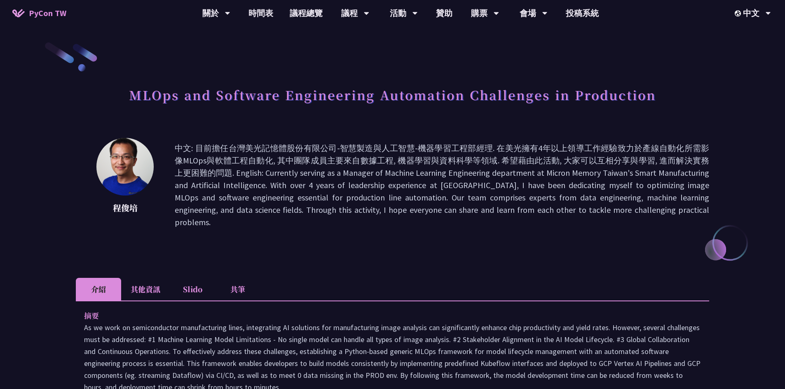
click at [149, 280] on li "其他資訊" at bounding box center [145, 289] width 49 height 23
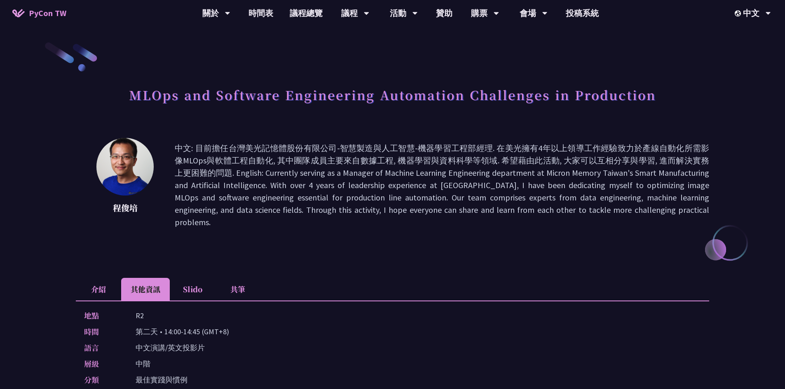
click at [232, 279] on li "共筆" at bounding box center [237, 289] width 45 height 23
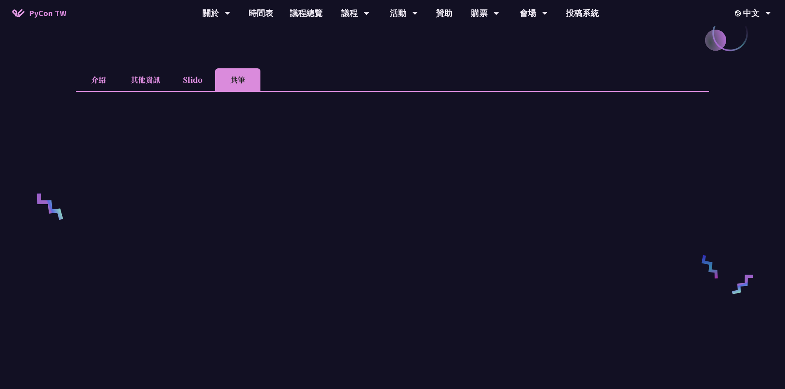
scroll to position [165, 0]
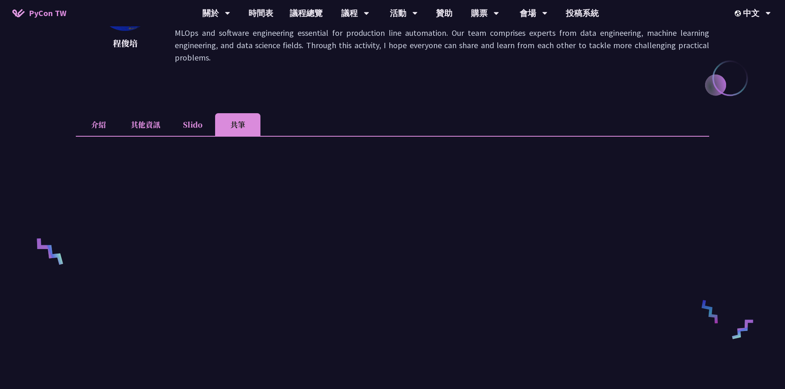
click at [204, 113] on li "Slido" at bounding box center [192, 124] width 45 height 23
click at [139, 113] on li "其他資訊" at bounding box center [145, 124] width 49 height 23
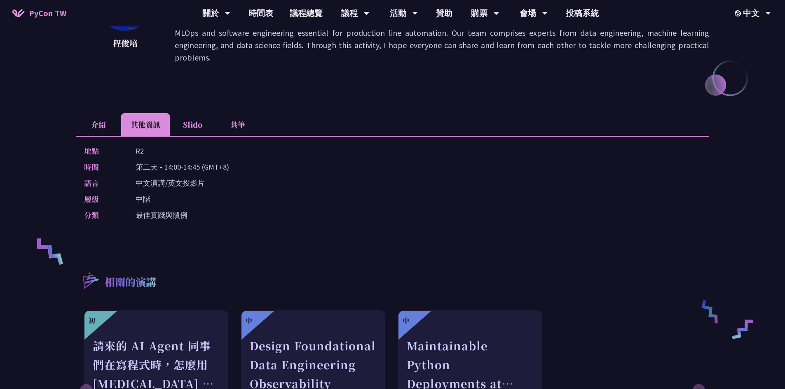
click at [106, 119] on li "介紹" at bounding box center [98, 124] width 45 height 23
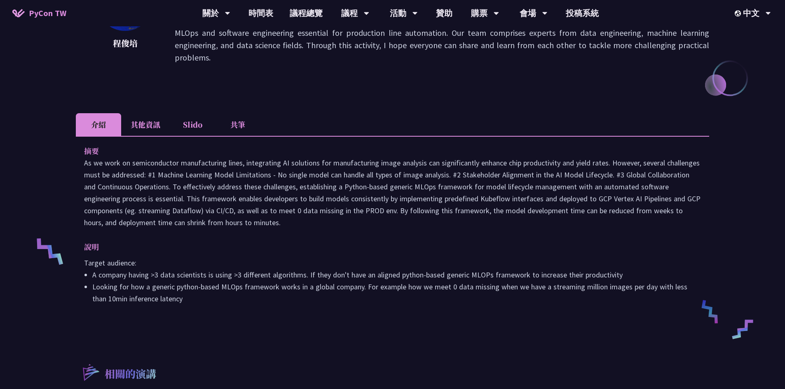
click at [168, 114] on li "其他資訊" at bounding box center [145, 124] width 49 height 23
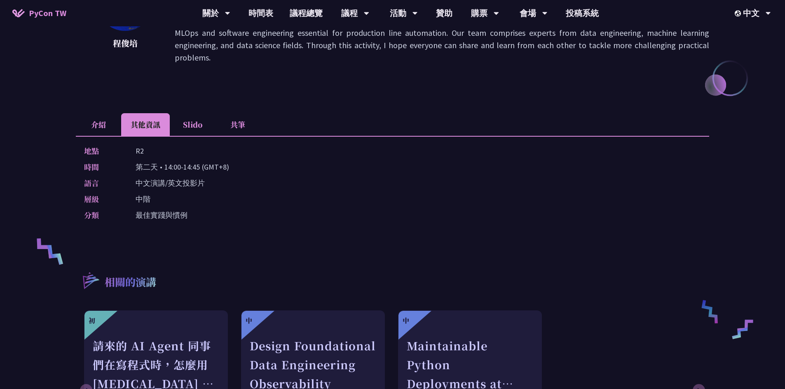
click at [233, 116] on li "共筆" at bounding box center [237, 124] width 45 height 23
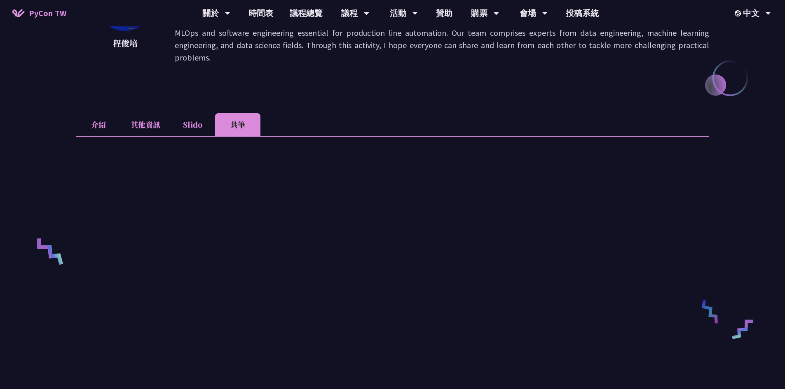
click at [191, 113] on li "Slido" at bounding box center [192, 124] width 45 height 23
click at [144, 113] on li "其他資訊" at bounding box center [145, 124] width 49 height 23
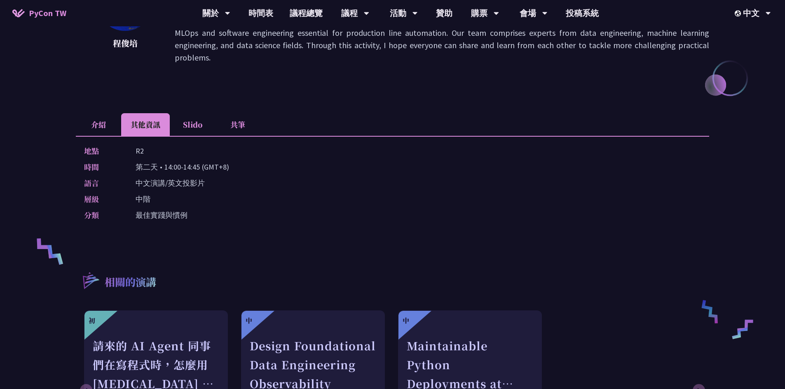
click at [94, 113] on li "介紹" at bounding box center [98, 124] width 45 height 23
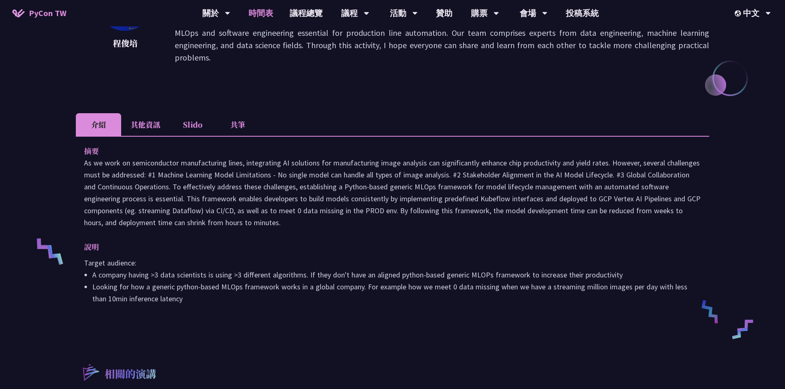
drag, startPoint x: 48, startPoint y: 61, endPoint x: 254, endPoint y: 24, distance: 208.9
click at [50, 59] on div "MLOps and Software Engineering Automation Challenges in Production [PERSON_NAME…" at bounding box center [392, 226] width 785 height 783
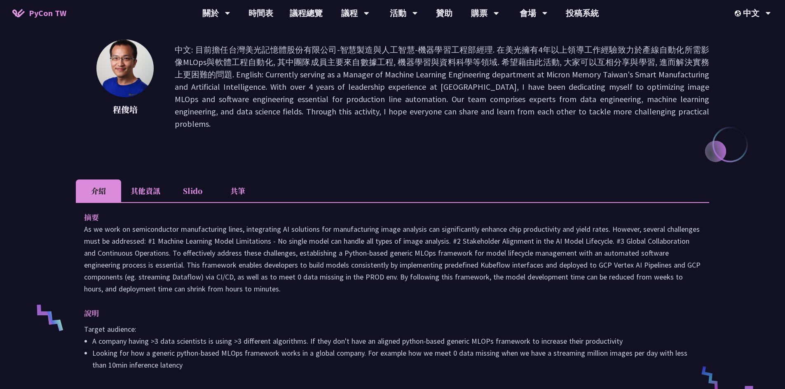
scroll to position [41, 0]
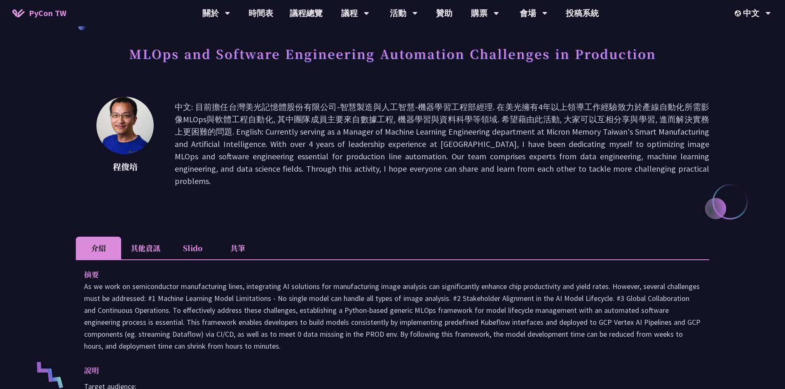
click at [414, 210] on div "MLOps and Software Engineering Automation Challenges in Production [PERSON_NAME…" at bounding box center [392, 350] width 633 height 701
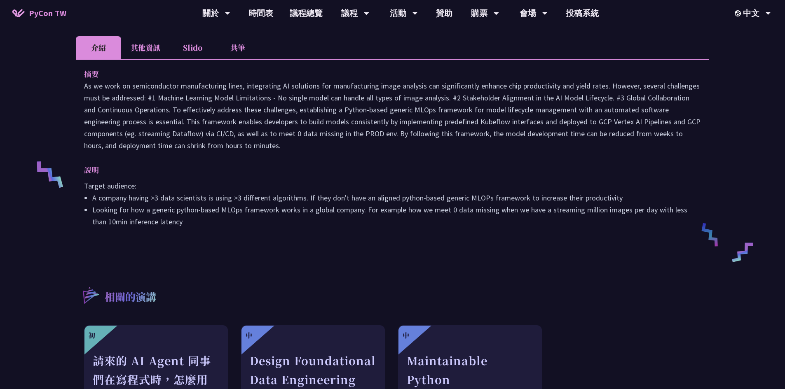
scroll to position [330, 0]
